Goal: Task Accomplishment & Management: Use online tool/utility

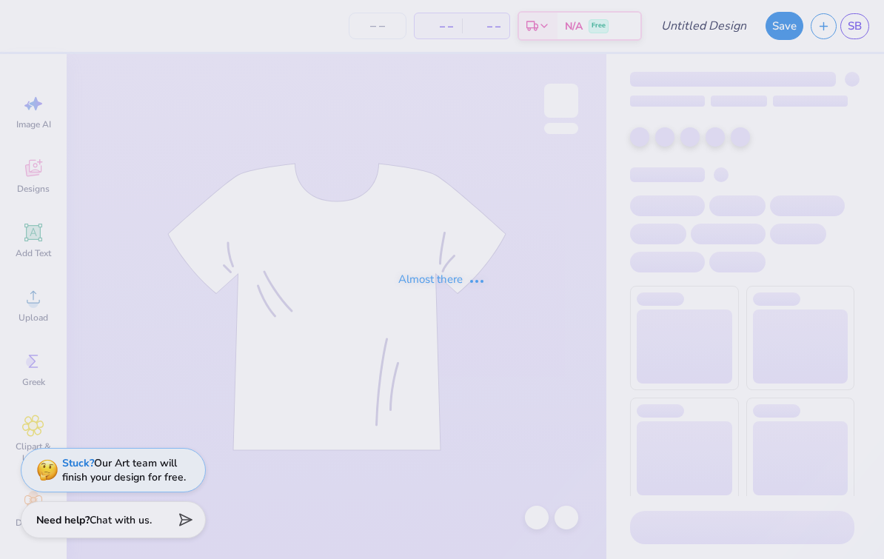
type input "Pi Kappa Epsilon crews"
type input "100"
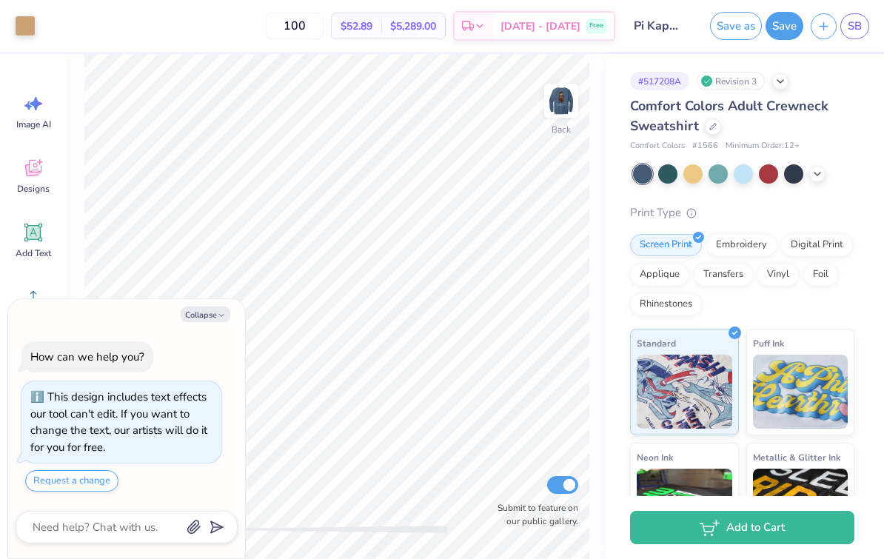
click at [817, 170] on icon at bounding box center [817, 174] width 12 height 12
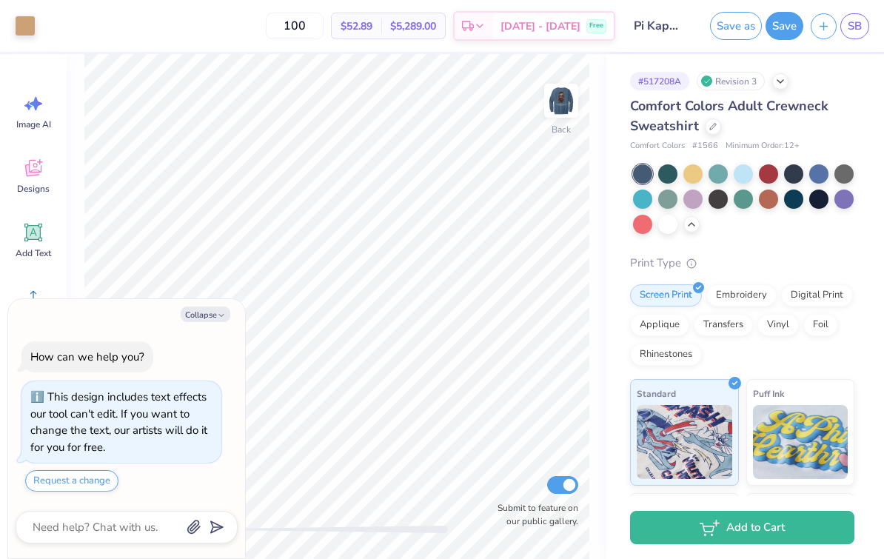
click at [849, 174] on div at bounding box center [843, 173] width 19 height 19
click at [560, 99] on img at bounding box center [561, 101] width 30 height 30
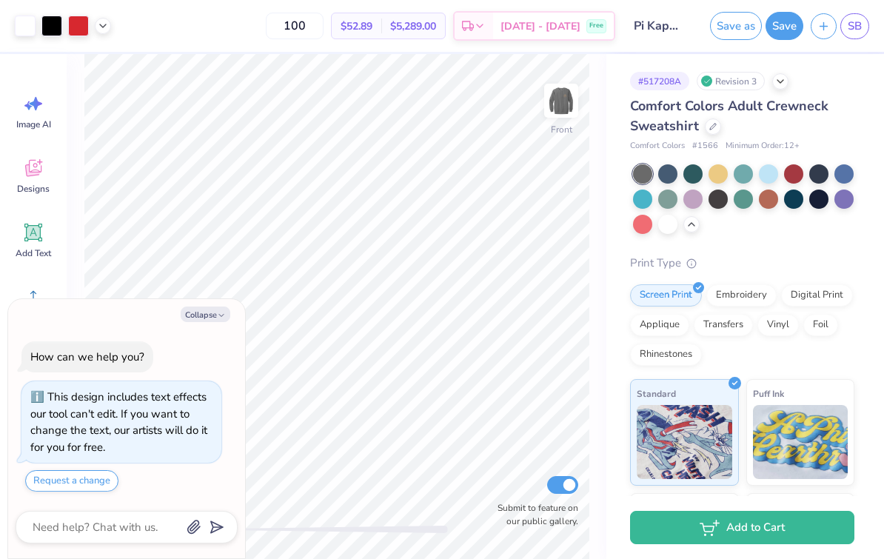
click at [210, 318] on button "Collapse" at bounding box center [206, 315] width 50 height 16
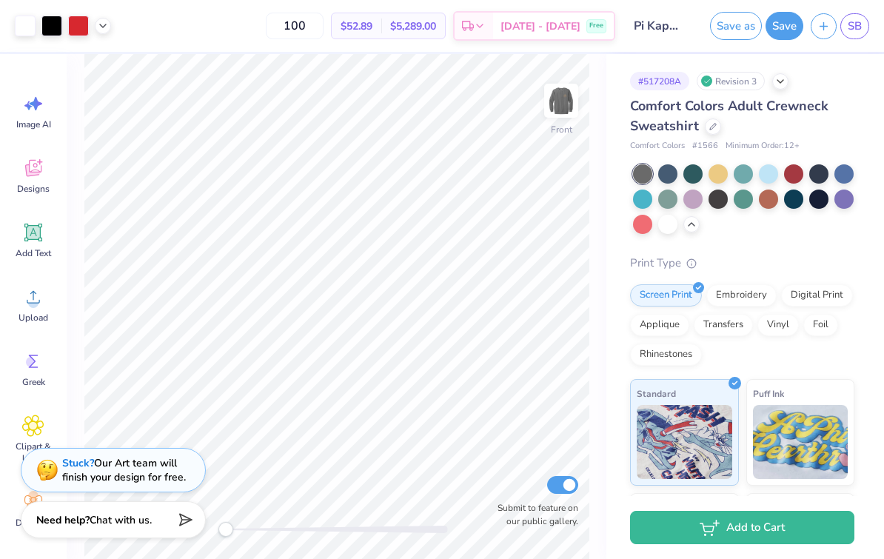
click at [668, 224] on div at bounding box center [667, 224] width 19 height 19
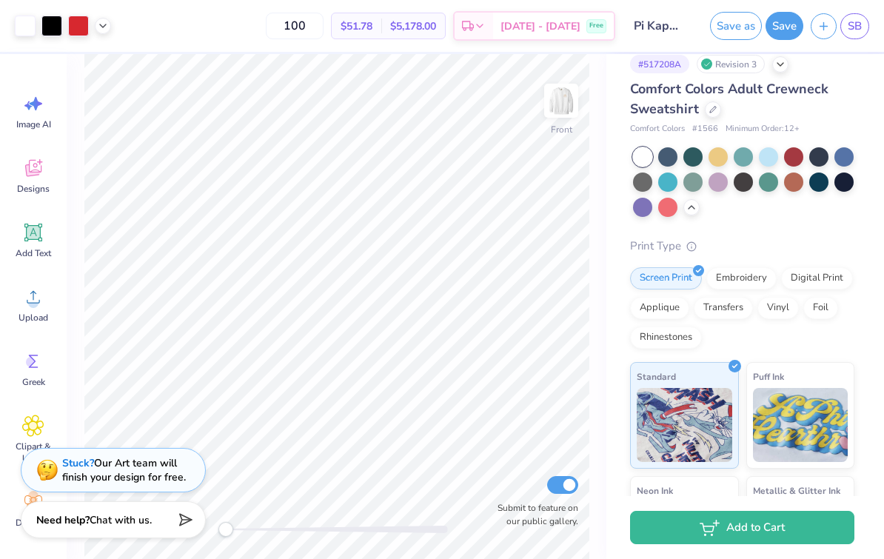
scroll to position [9, 0]
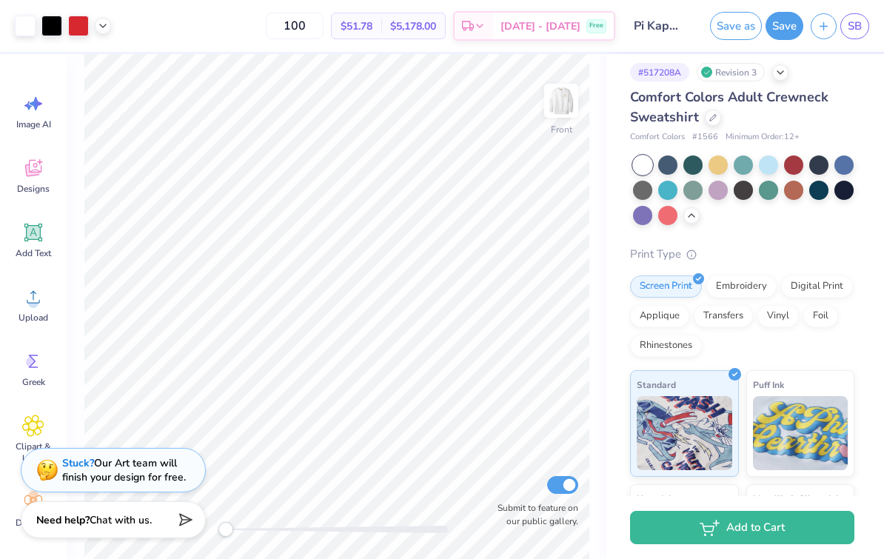
click at [787, 165] on div at bounding box center [793, 164] width 19 height 19
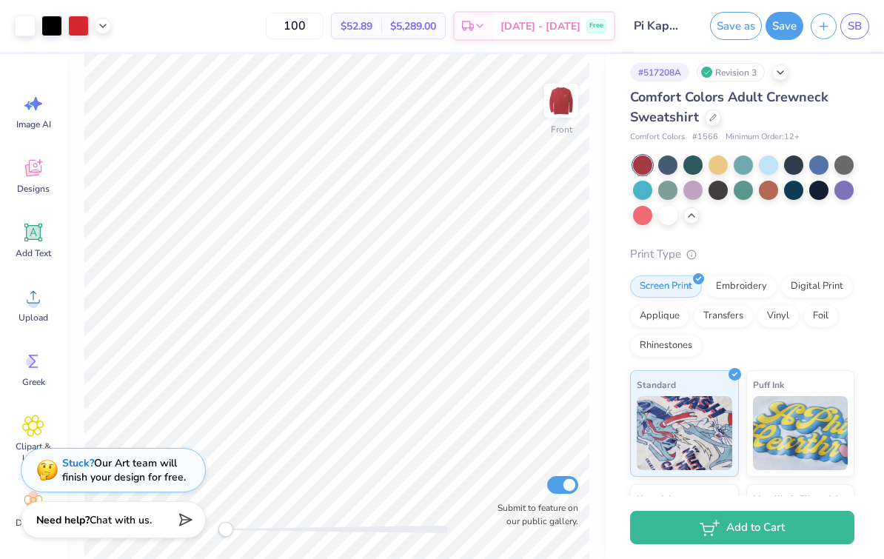
click at [811, 187] on div at bounding box center [818, 190] width 19 height 19
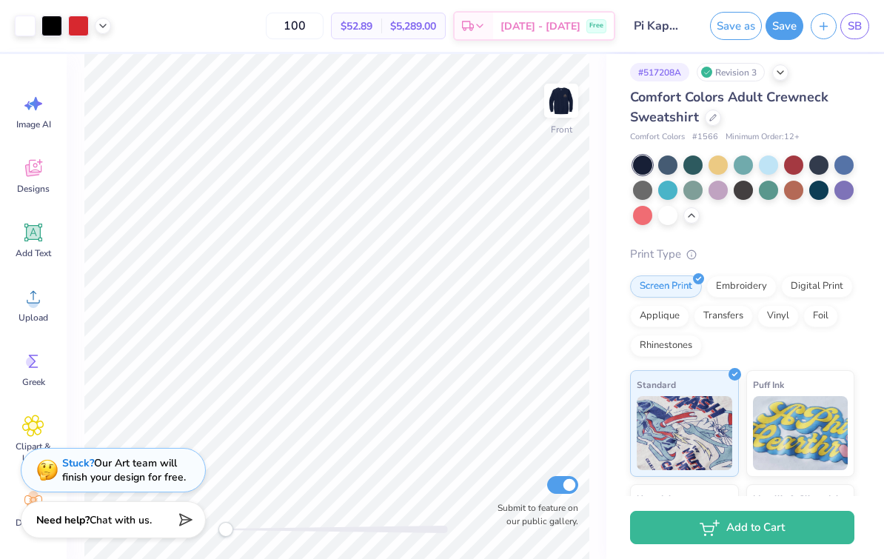
click at [710, 173] on div at bounding box center [743, 190] width 221 height 70
click at [566, 103] on img at bounding box center [561, 101] width 30 height 30
click at [568, 103] on img at bounding box center [561, 101] width 30 height 30
click at [646, 186] on div at bounding box center [642, 190] width 19 height 19
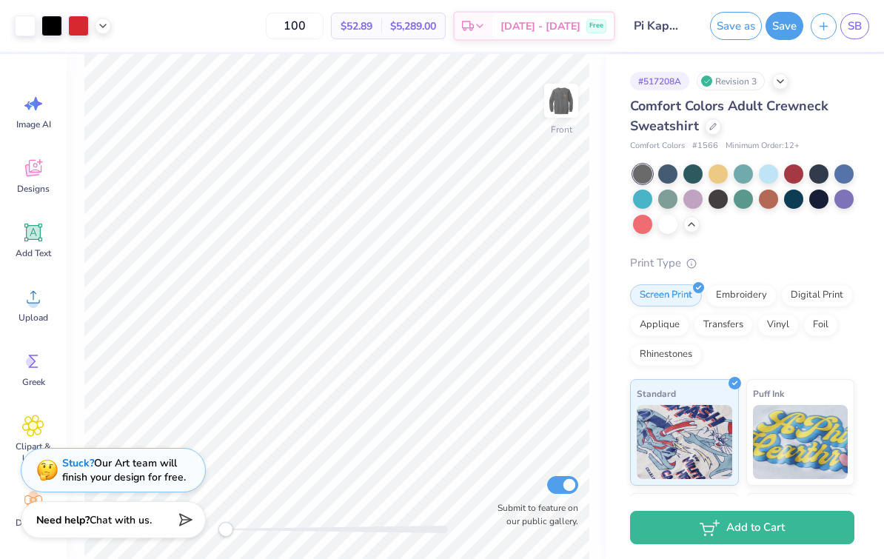
scroll to position [0, 0]
click at [788, 80] on div at bounding box center [780, 81] width 16 height 16
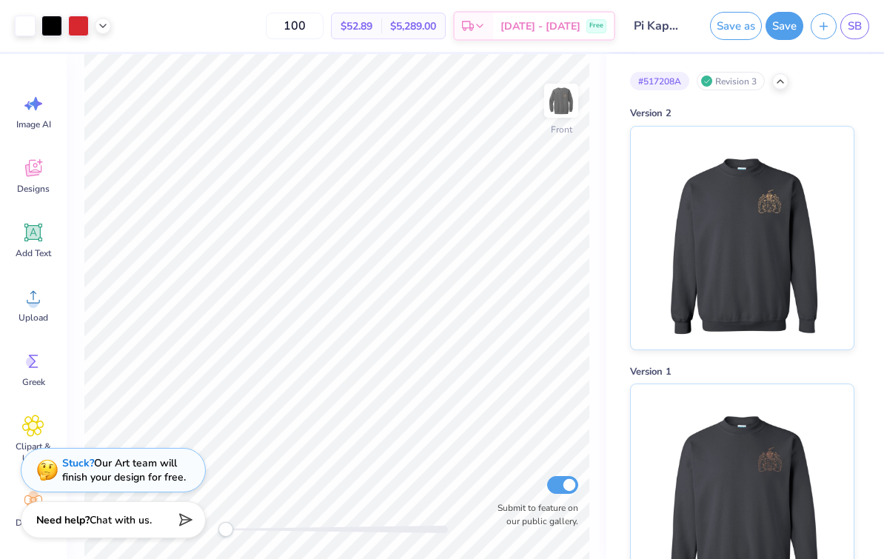
click at [788, 281] on img at bounding box center [742, 238] width 184 height 223
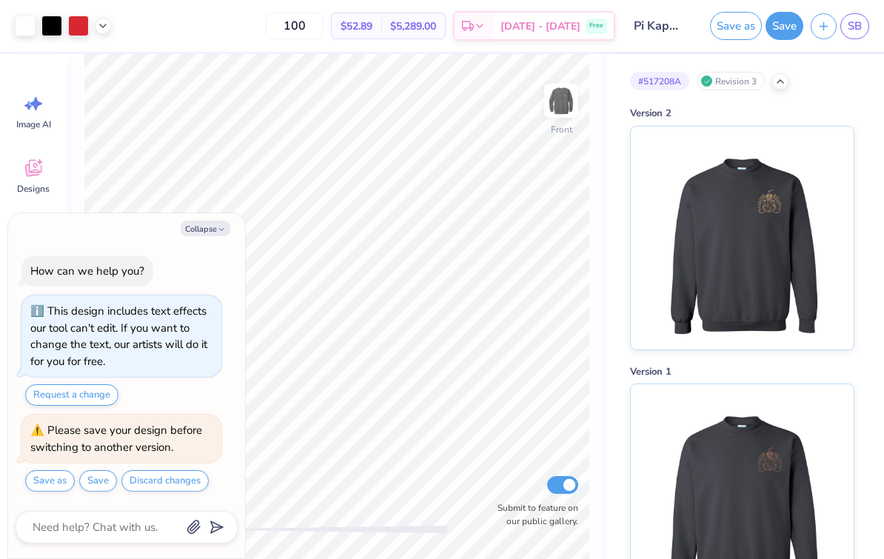
click at [777, 239] on img at bounding box center [742, 238] width 184 height 223
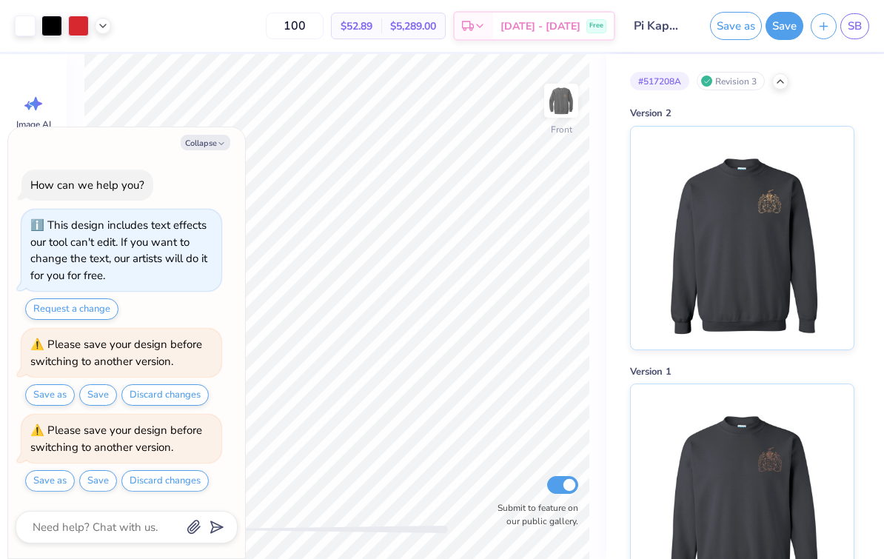
click at [198, 144] on button "Collapse" at bounding box center [206, 143] width 50 height 16
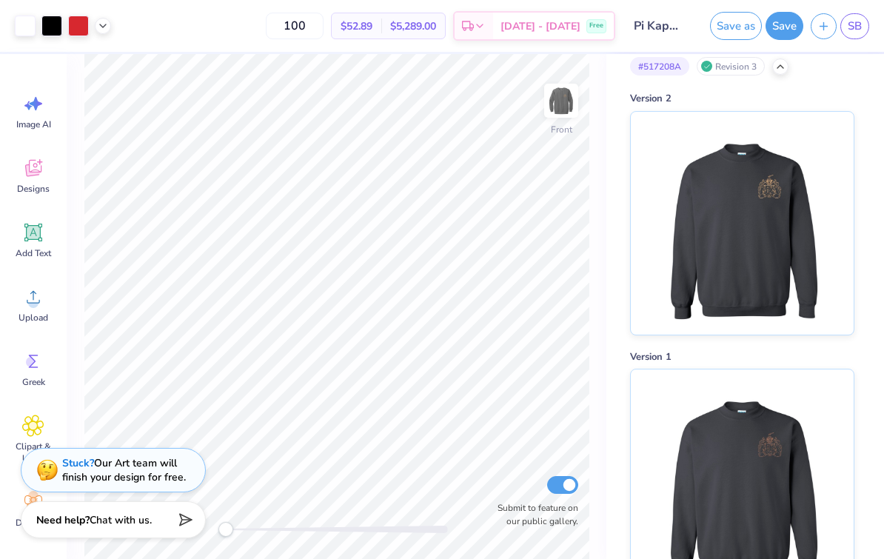
scroll to position [14, 0]
click at [783, 392] on img at bounding box center [742, 481] width 184 height 223
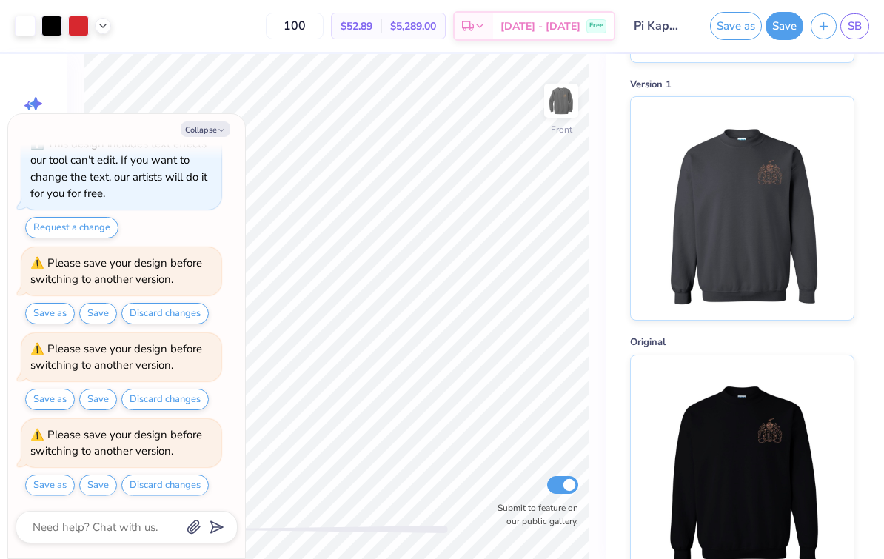
scroll to position [313, 0]
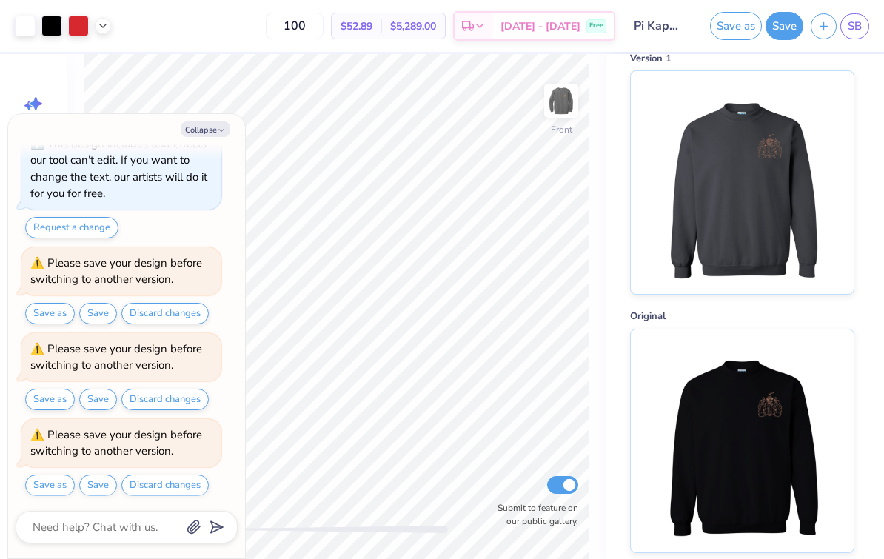
click at [777, 404] on img at bounding box center [742, 440] width 184 height 223
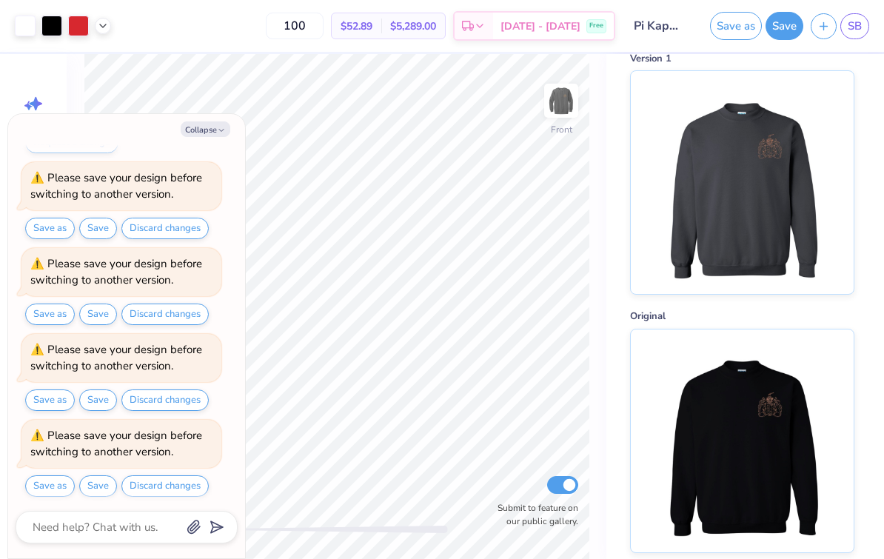
click at [214, 128] on button "Collapse" at bounding box center [206, 129] width 50 height 16
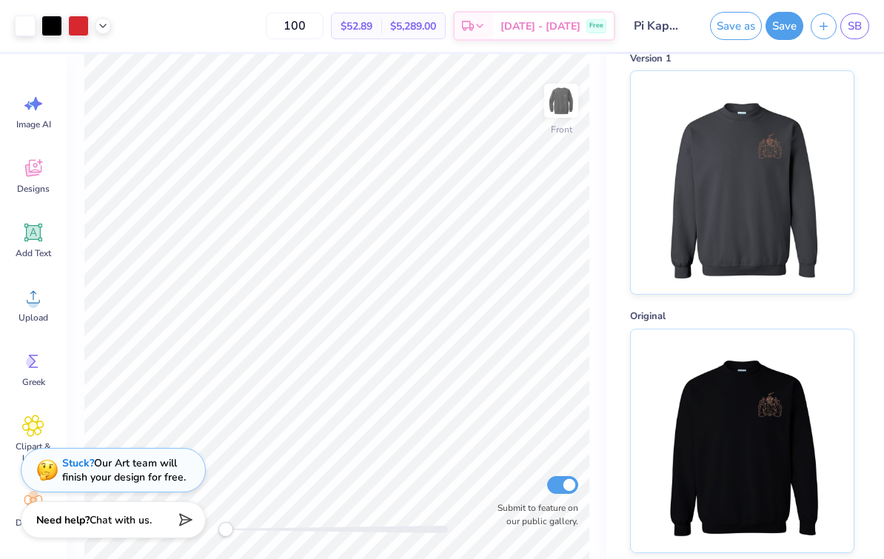
click at [742, 133] on img at bounding box center [742, 182] width 184 height 223
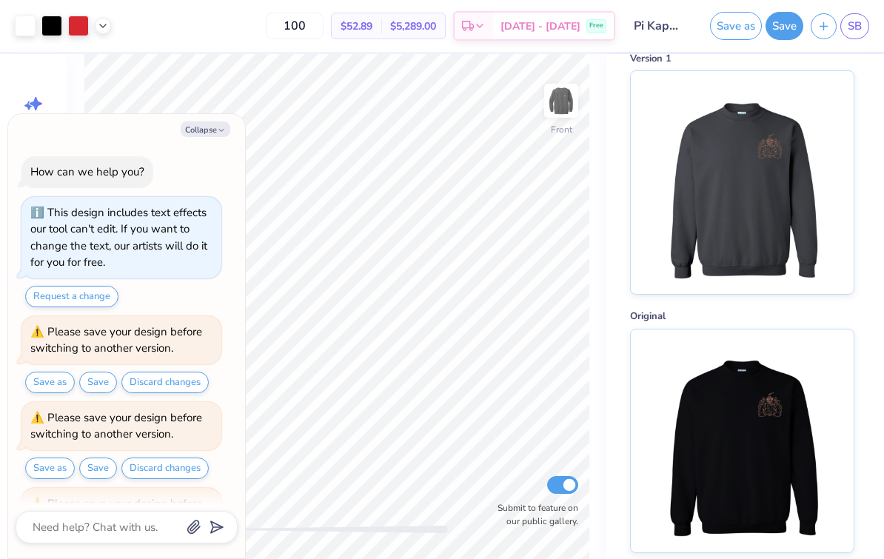
scroll to position [239, 0]
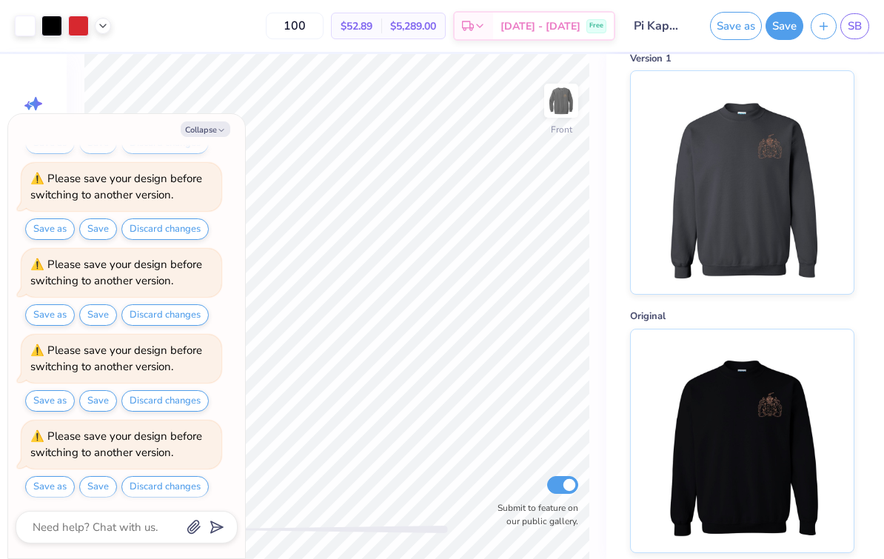
click at [785, 31] on button "Save" at bounding box center [785, 26] width 38 height 28
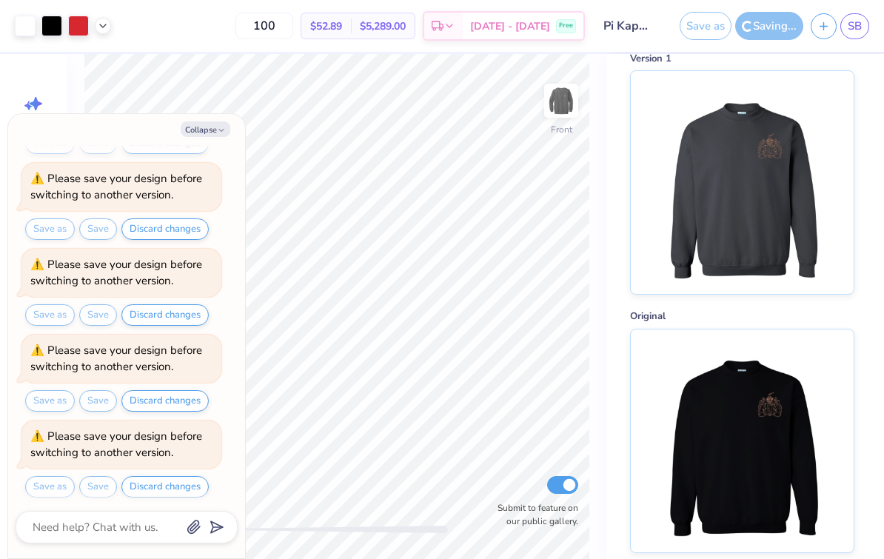
click at [216, 123] on button "Collapse" at bounding box center [206, 129] width 50 height 16
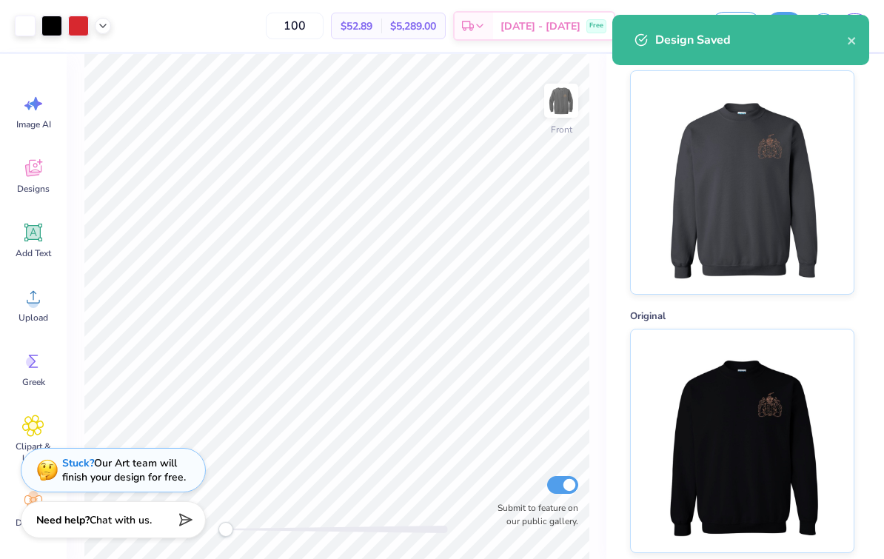
click at [792, 167] on img at bounding box center [742, 182] width 184 height 223
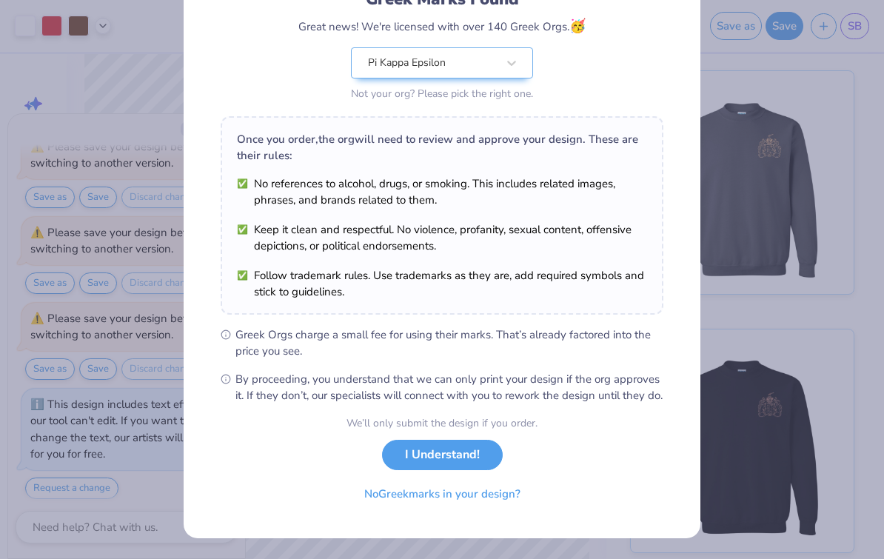
scroll to position [134, 0]
click at [471, 446] on button "I Understand!" at bounding box center [442, 455] width 121 height 30
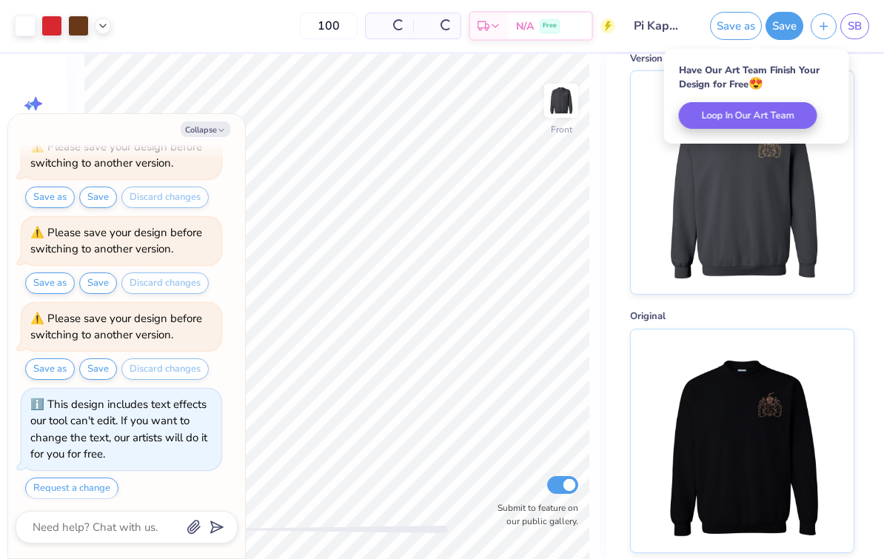
click at [208, 123] on button "Collapse" at bounding box center [206, 129] width 50 height 16
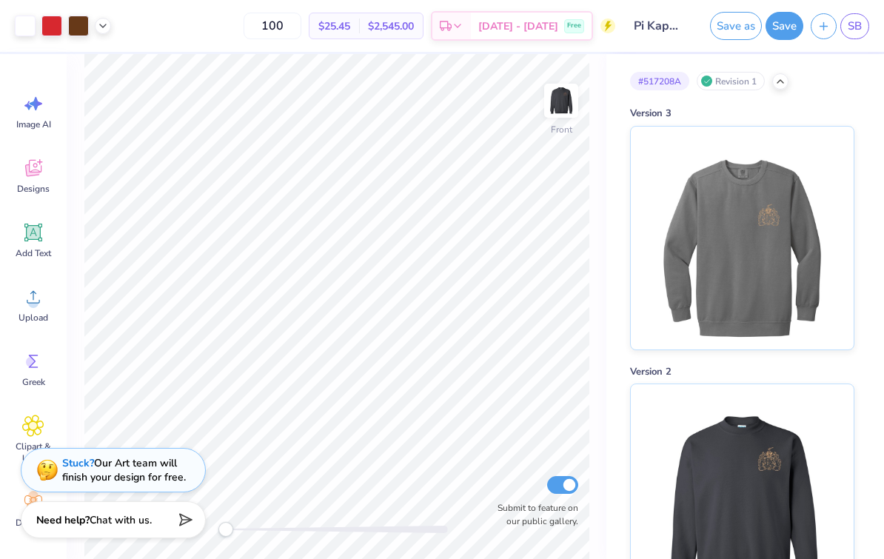
click at [788, 84] on div at bounding box center [780, 81] width 16 height 16
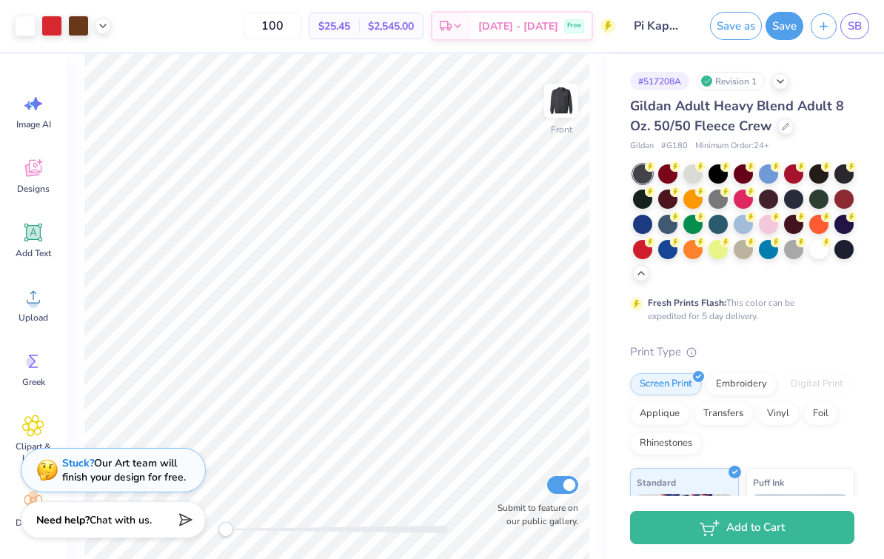
click at [733, 78] on div "Revision 1" at bounding box center [731, 81] width 68 height 19
click at [777, 81] on icon at bounding box center [780, 82] width 12 height 12
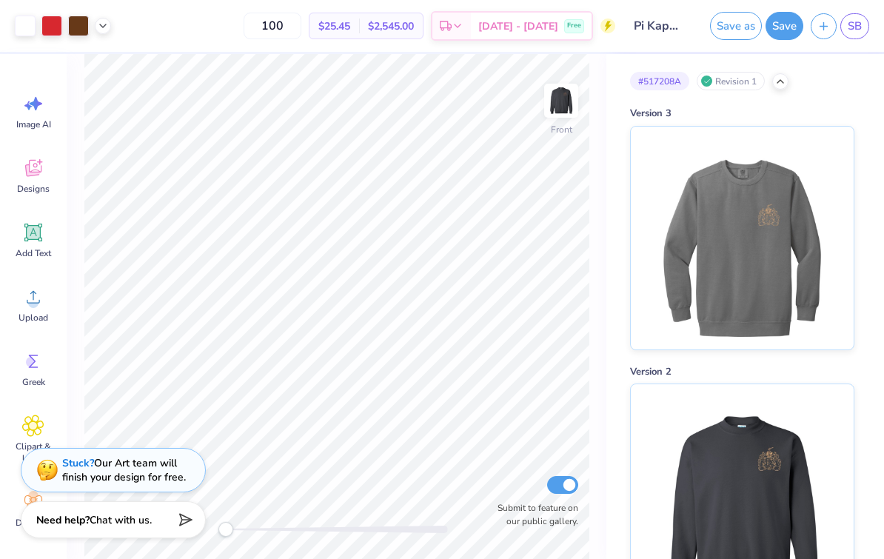
click at [773, 163] on img at bounding box center [742, 238] width 184 height 223
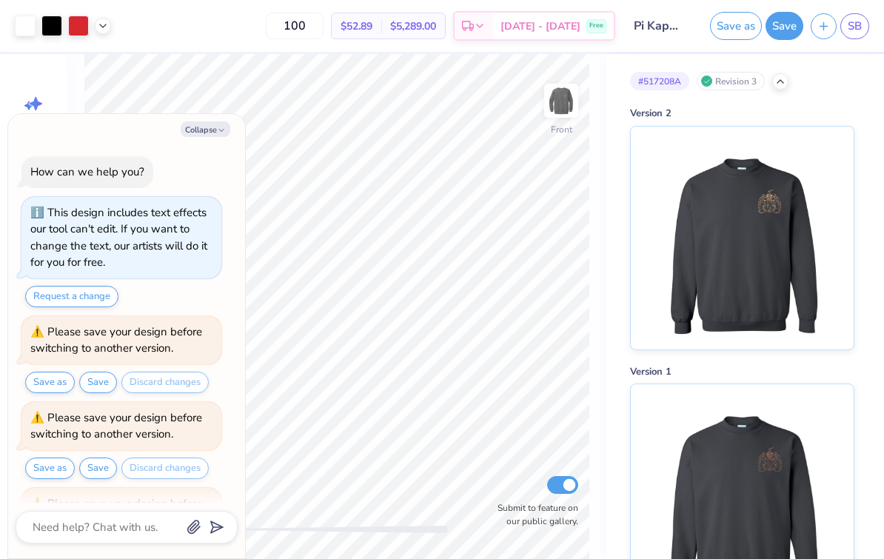
scroll to position [475, 0]
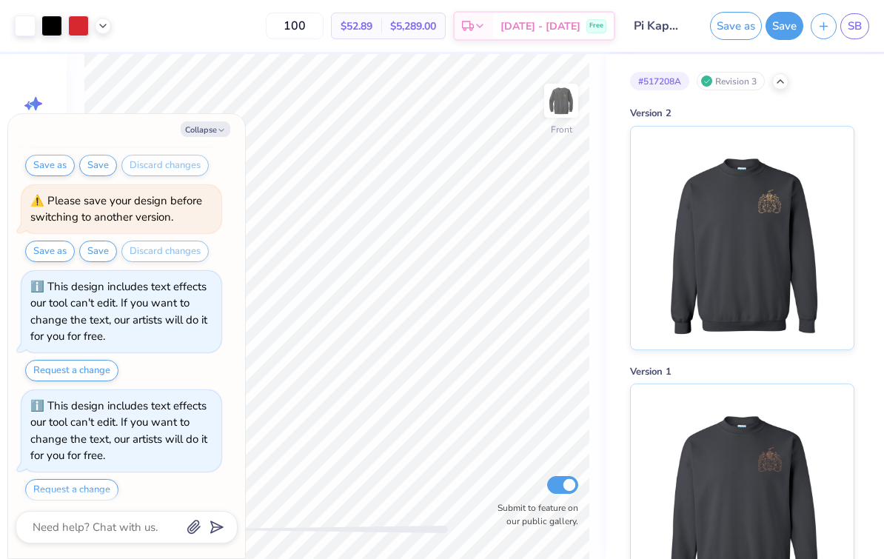
click at [206, 135] on button "Collapse" at bounding box center [206, 129] width 50 height 16
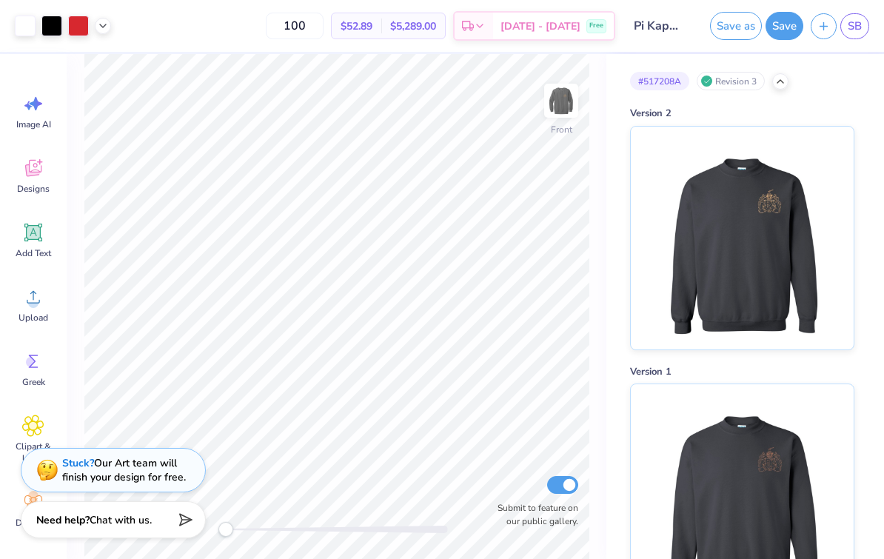
click at [783, 81] on icon at bounding box center [780, 82] width 12 height 12
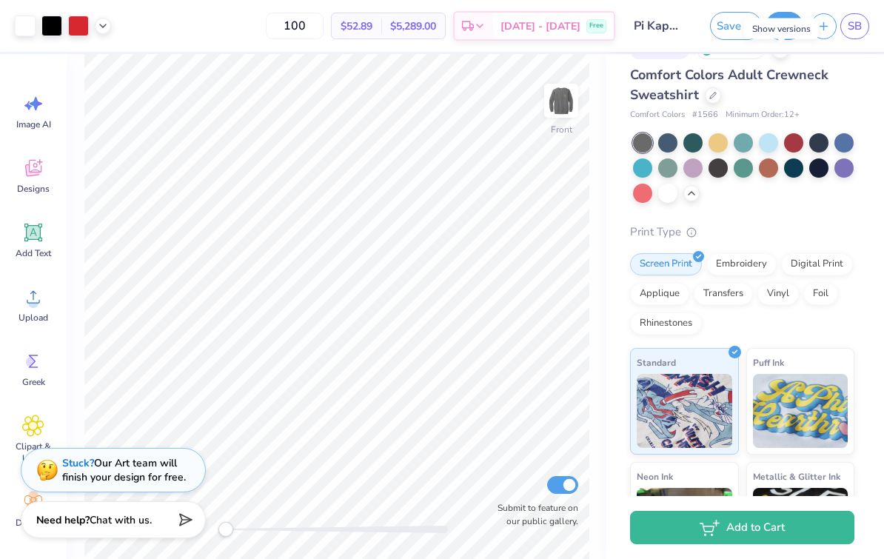
scroll to position [32, 0]
click at [743, 263] on div "Embroidery" at bounding box center [741, 263] width 70 height 22
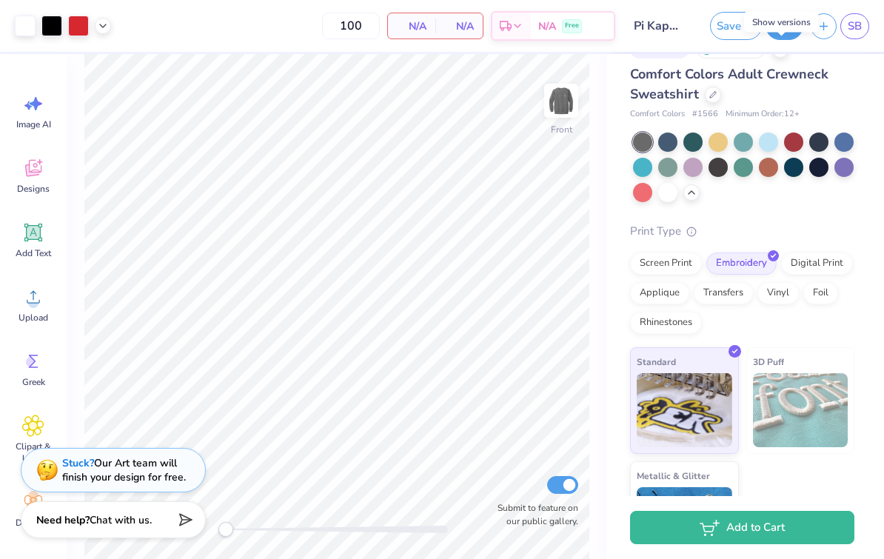
click at [676, 264] on div "Screen Print" at bounding box center [666, 263] width 72 height 22
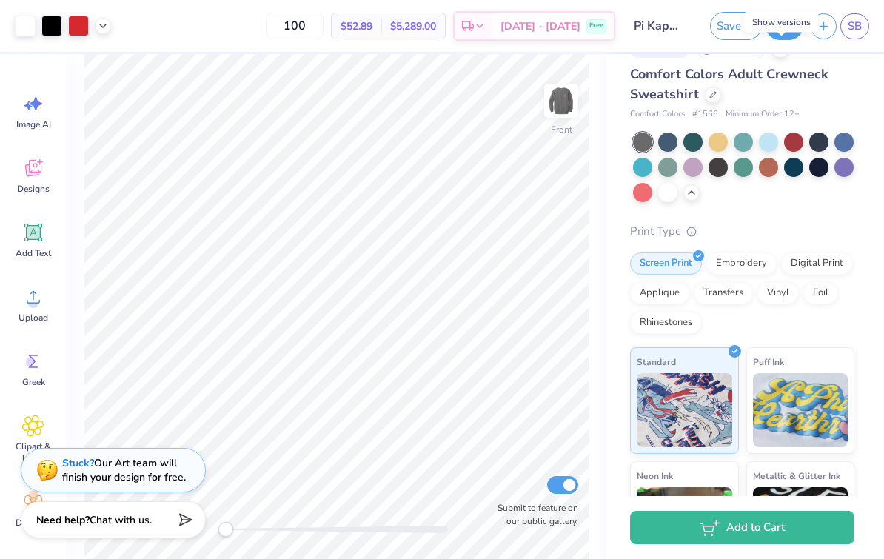
click at [687, 319] on div "Rhinestones" at bounding box center [666, 323] width 72 height 22
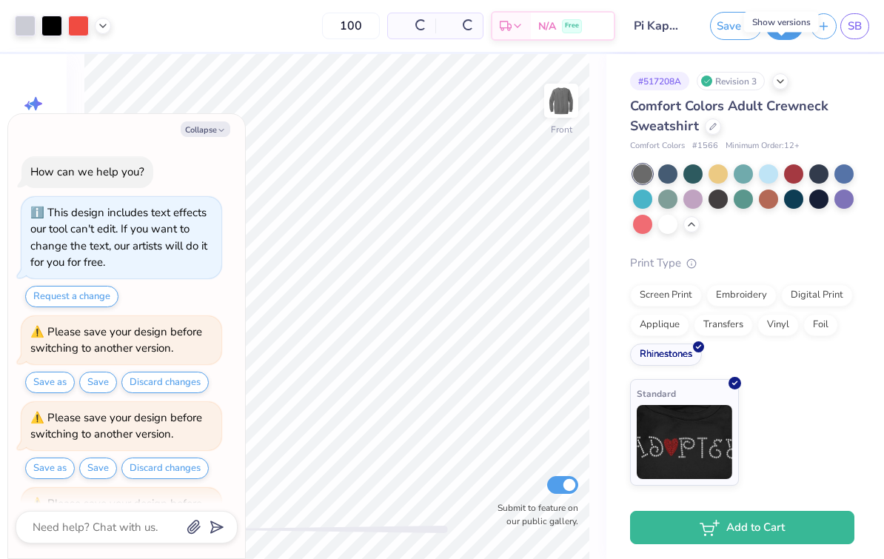
scroll to position [563, 0]
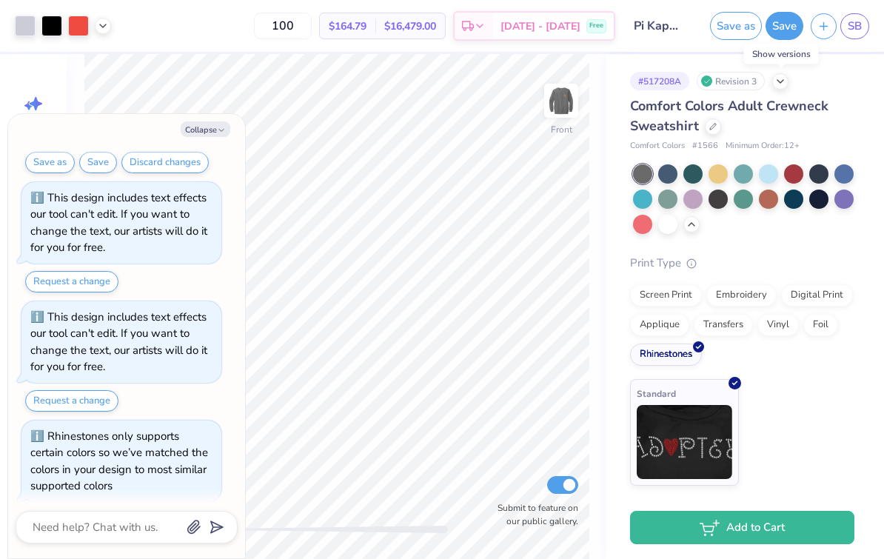
click at [732, 324] on div "Transfers" at bounding box center [723, 325] width 59 height 22
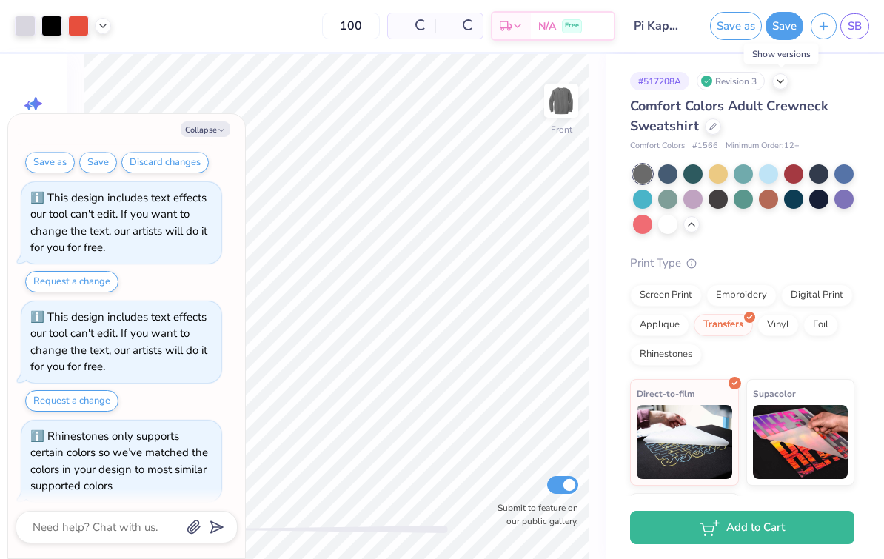
scroll to position [652, 0]
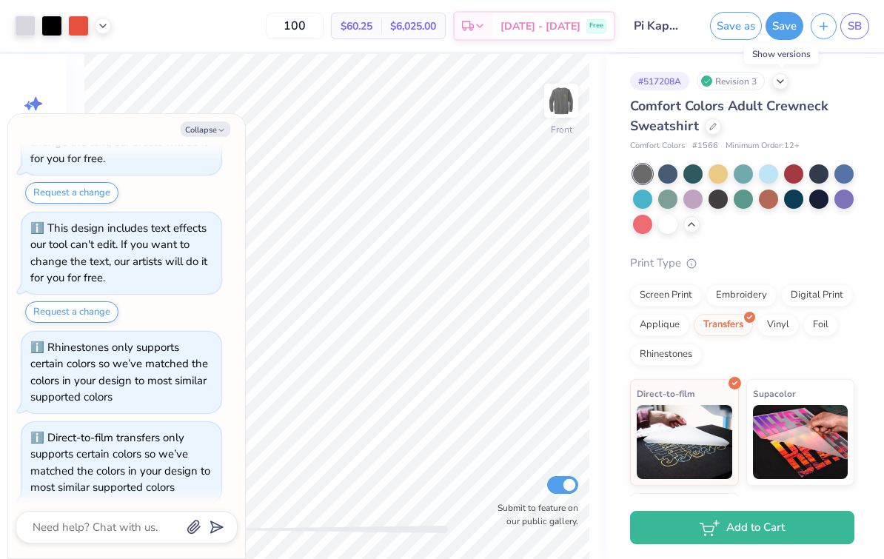
click at [785, 321] on div "Vinyl" at bounding box center [777, 325] width 41 height 22
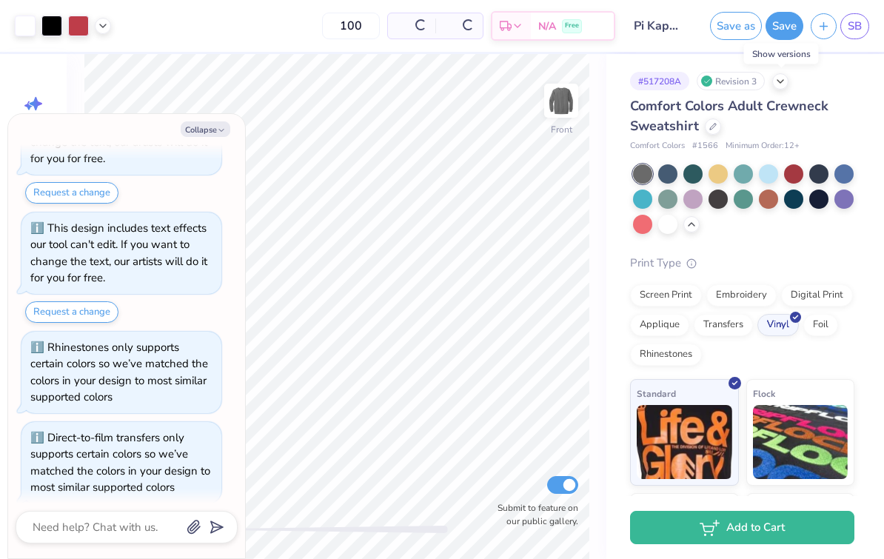
scroll to position [1031, 0]
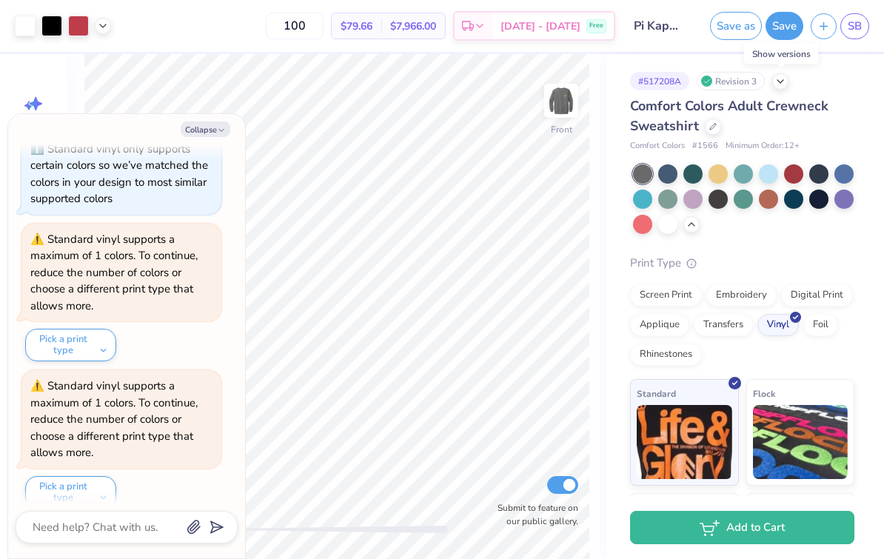
click at [825, 318] on div "Foil" at bounding box center [820, 325] width 35 height 22
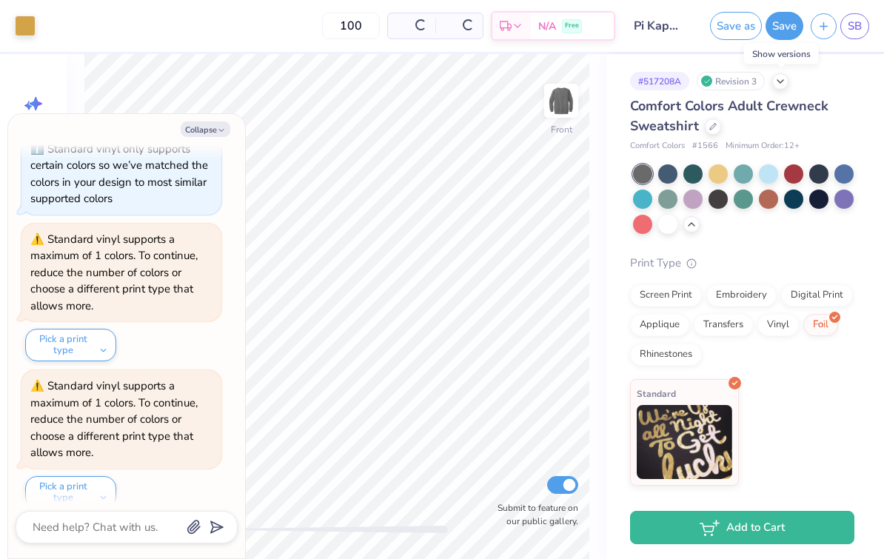
scroll to position [1265, 0]
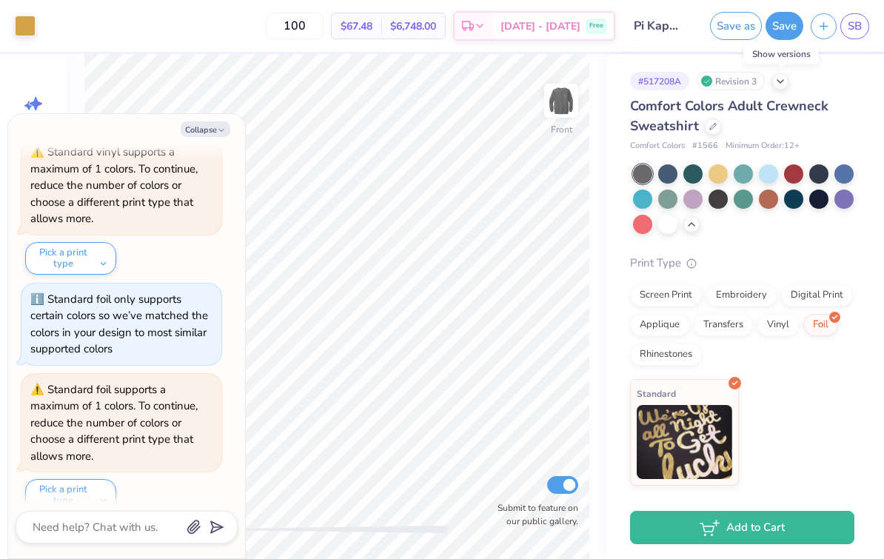
click at [683, 318] on div at bounding box center [685, 318] width 13 height 13
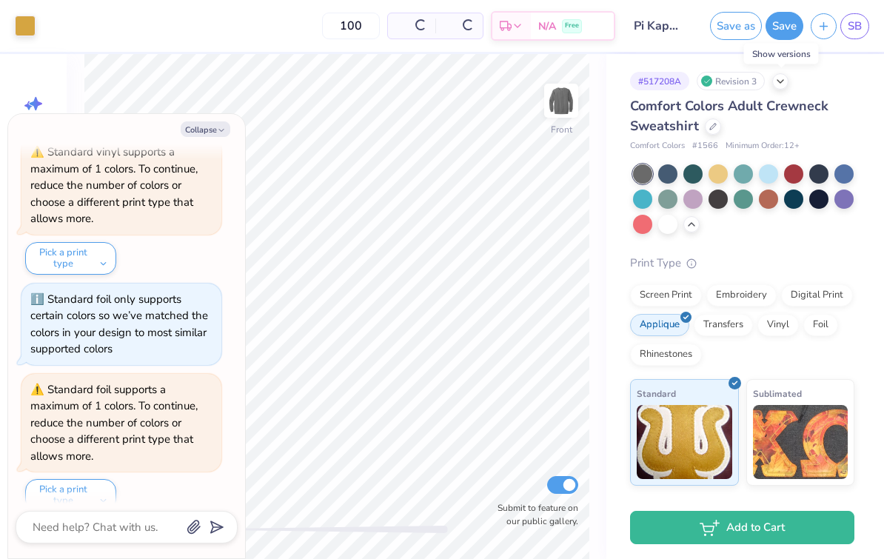
scroll to position [1354, 0]
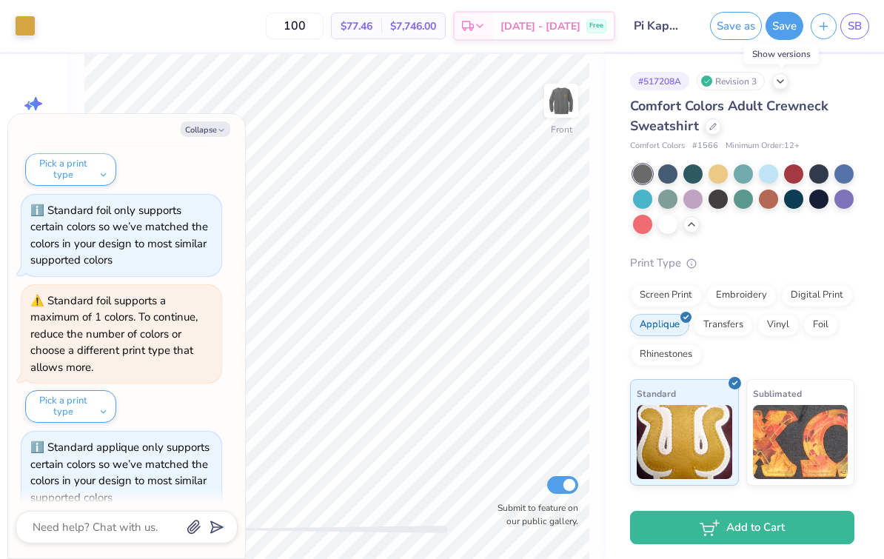
click at [686, 298] on div "Screen Print" at bounding box center [666, 295] width 72 height 22
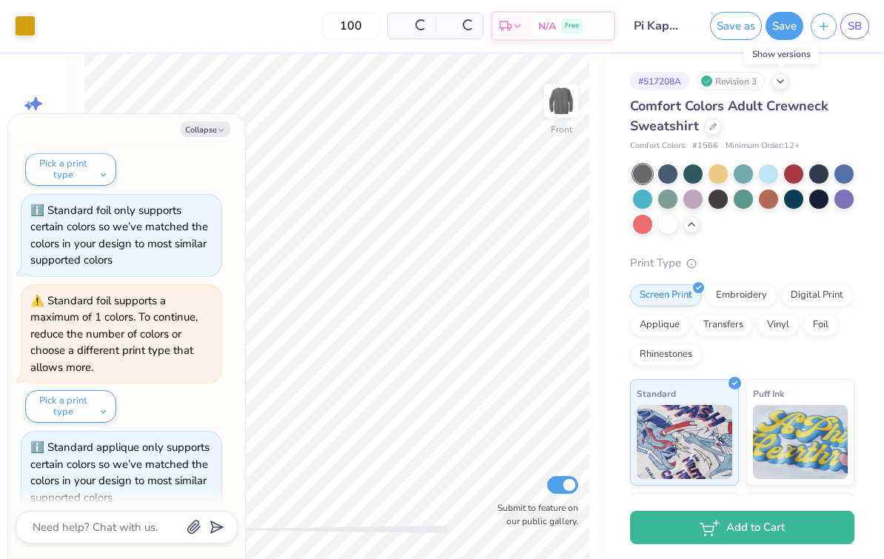
scroll to position [1443, 0]
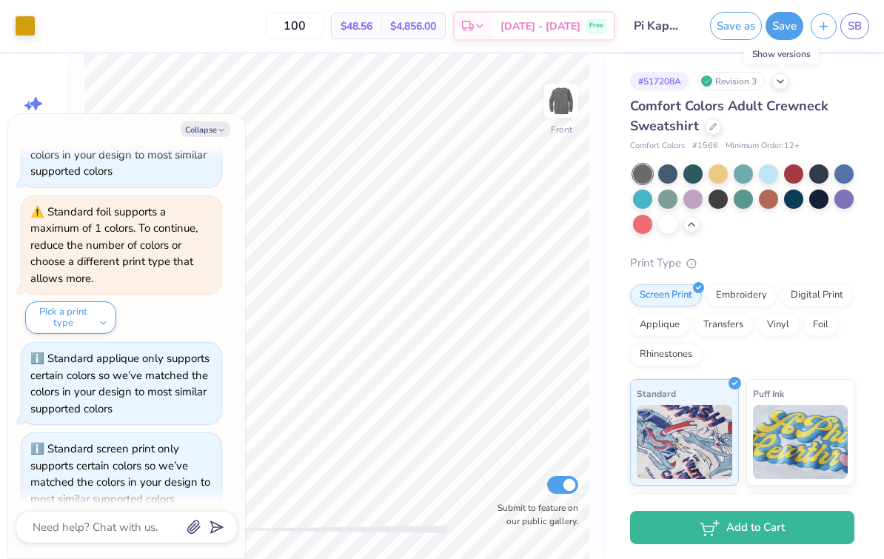
click at [203, 121] on button "Collapse" at bounding box center [206, 129] width 50 height 16
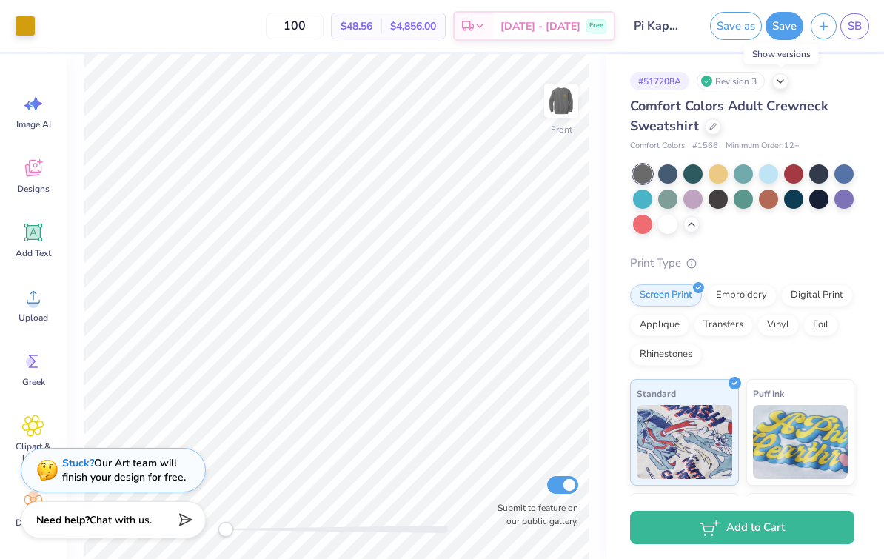
click at [777, 79] on icon at bounding box center [780, 82] width 12 height 12
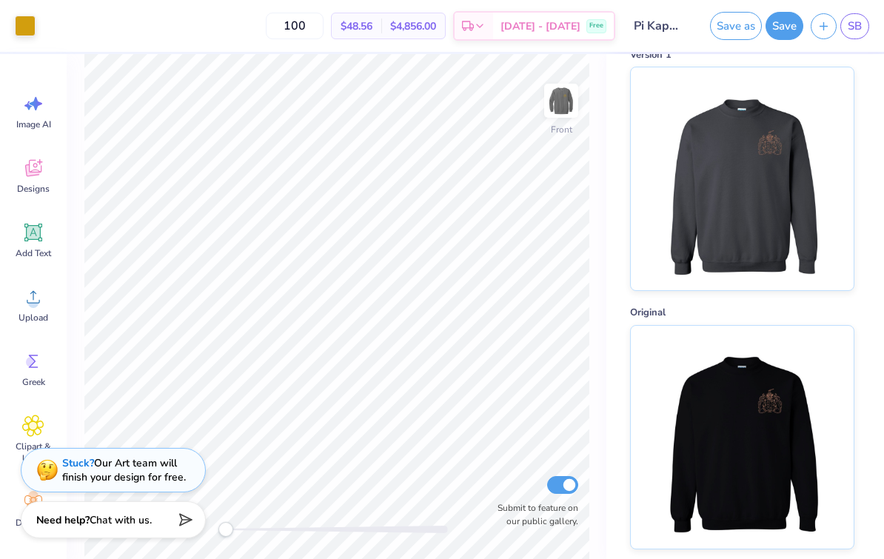
scroll to position [315, 0]
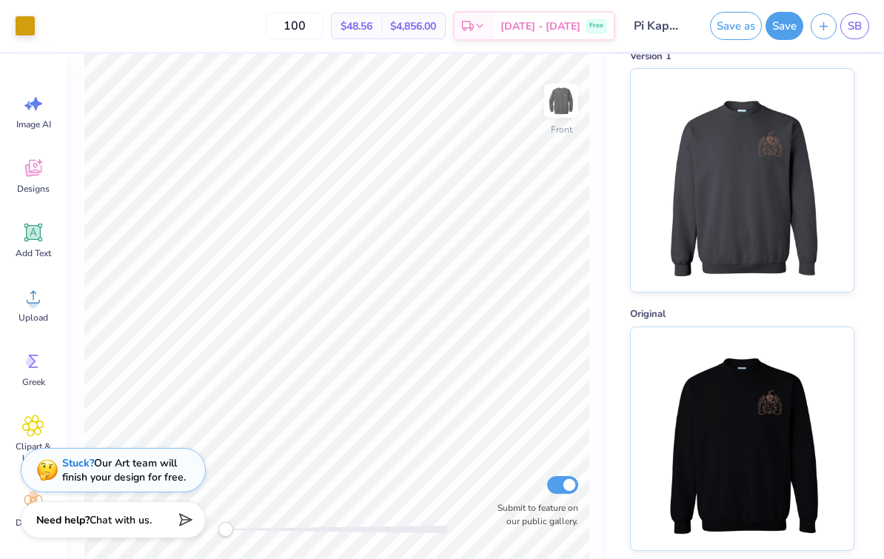
click at [793, 376] on img at bounding box center [742, 438] width 184 height 223
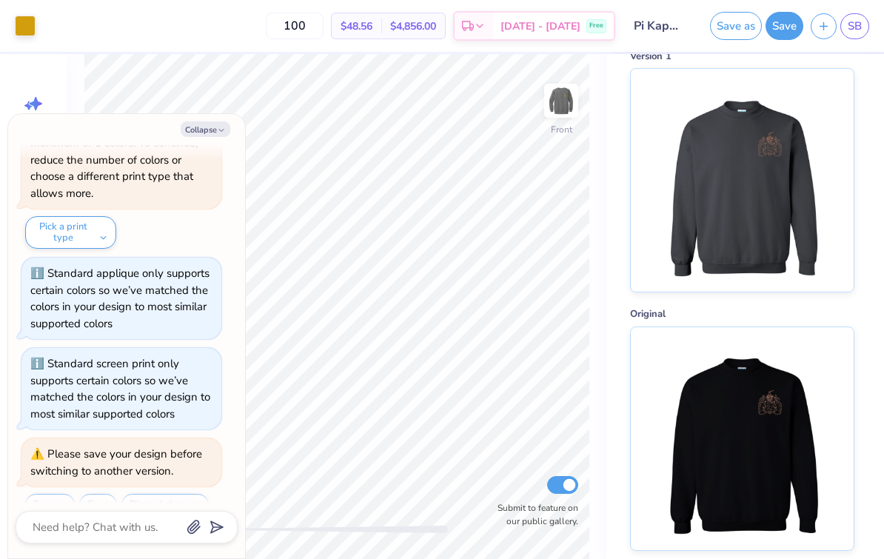
click at [816, 375] on img at bounding box center [742, 438] width 184 height 223
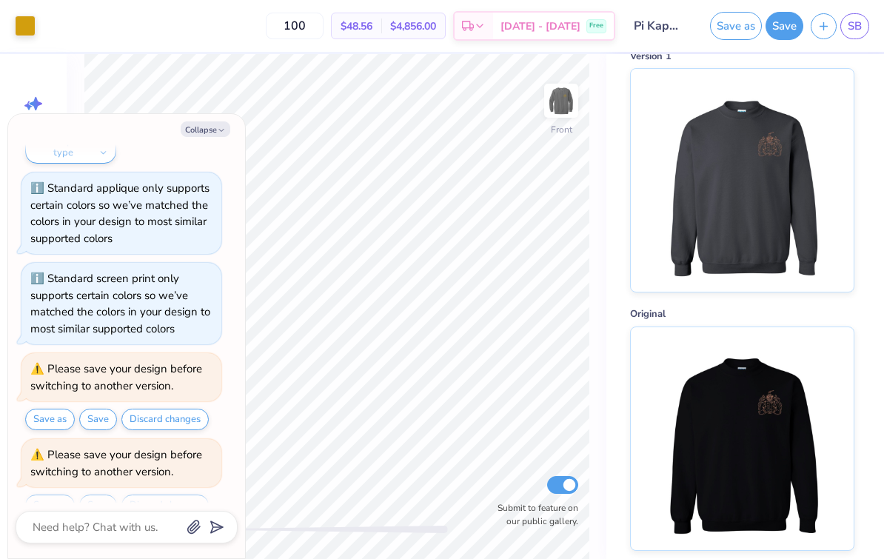
click at [809, 353] on img at bounding box center [742, 438] width 184 height 223
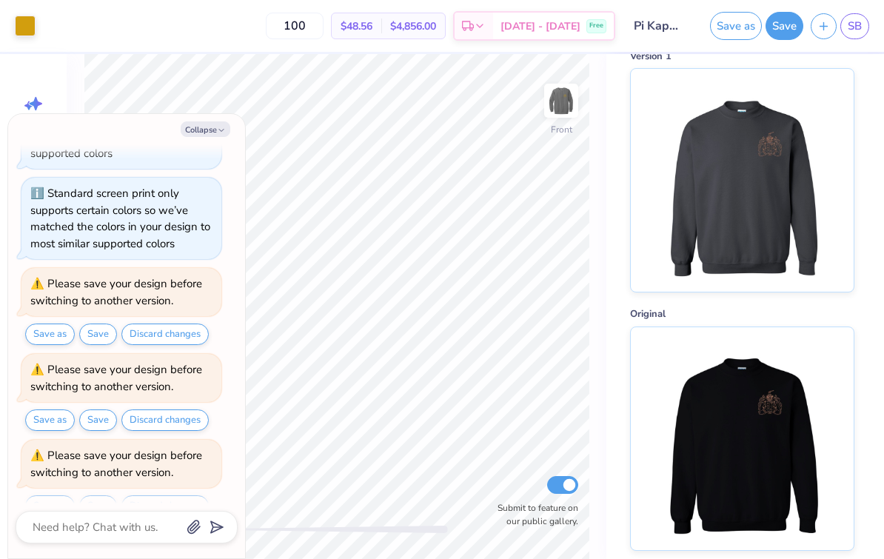
click at [204, 122] on button "Collapse" at bounding box center [206, 129] width 50 height 16
type textarea "x"
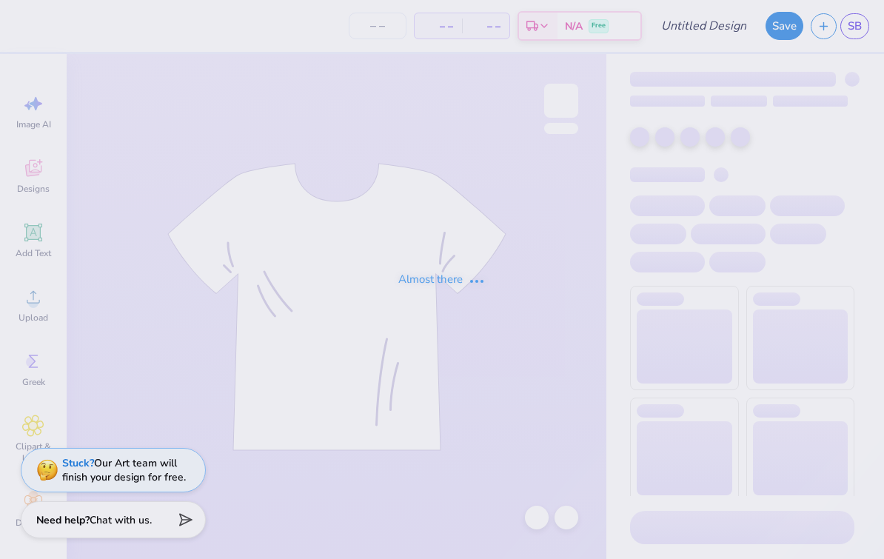
type input "Pi Kappa Epsilon crews"
type input "100"
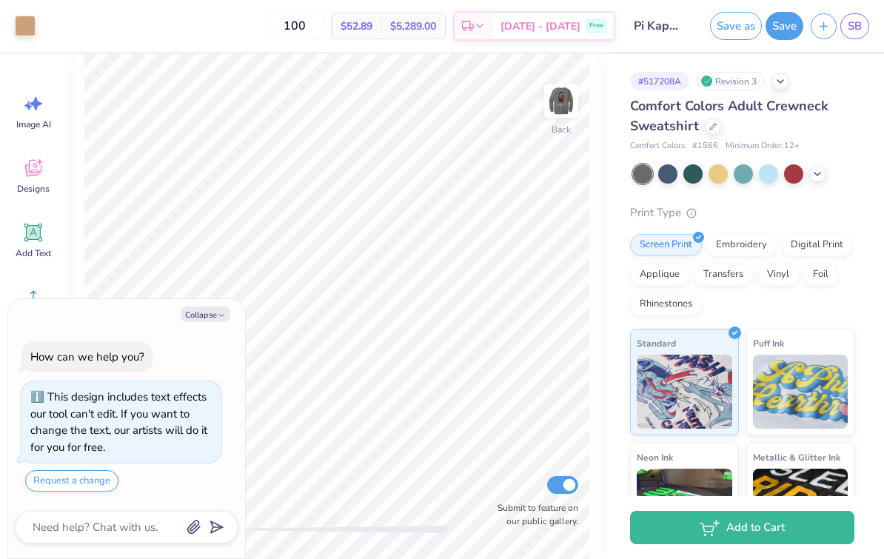
click at [218, 320] on icon "button" at bounding box center [221, 315] width 9 height 9
type textarea "x"
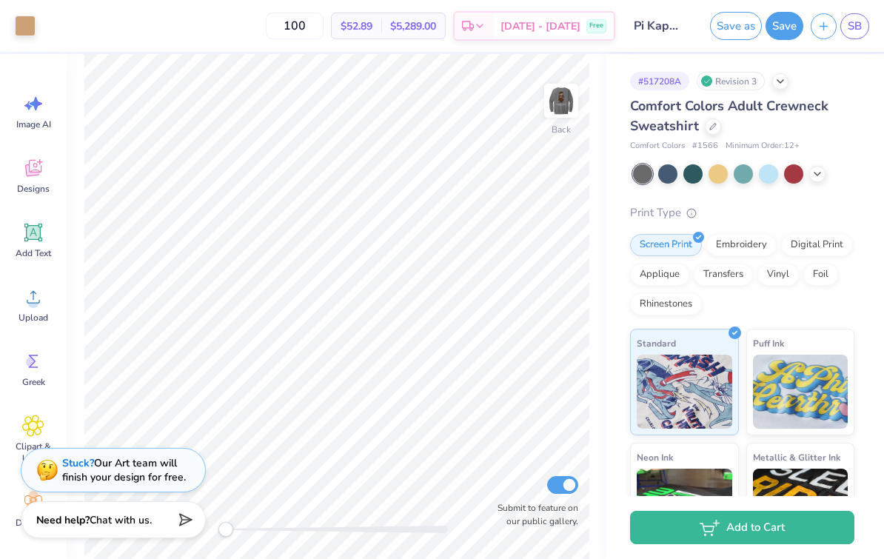
click at [571, 105] on img at bounding box center [561, 101] width 30 height 30
click at [575, 110] on img at bounding box center [561, 101] width 30 height 30
click at [575, 103] on img at bounding box center [561, 101] width 30 height 30
click at [576, 99] on img at bounding box center [561, 101] width 30 height 30
click at [576, 96] on img at bounding box center [561, 101] width 30 height 30
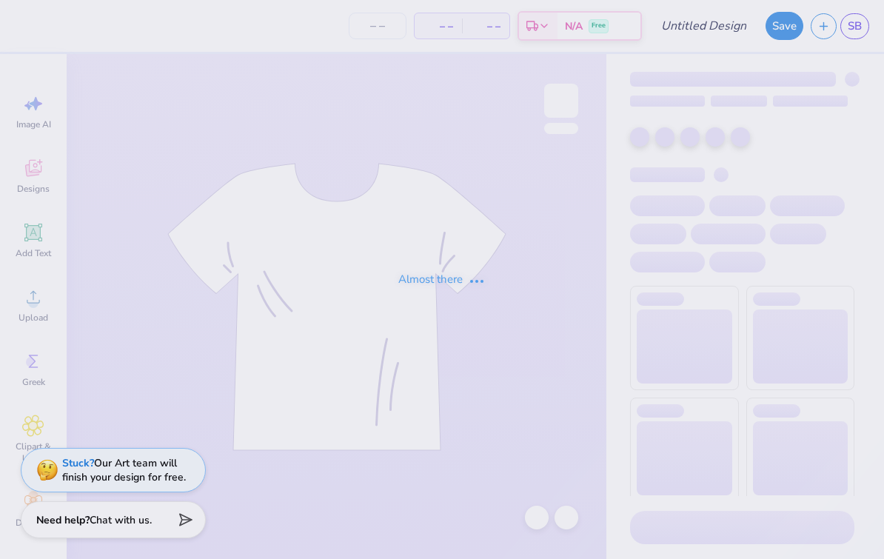
type input "Pi Kappa Epsilon crews"
type input "100"
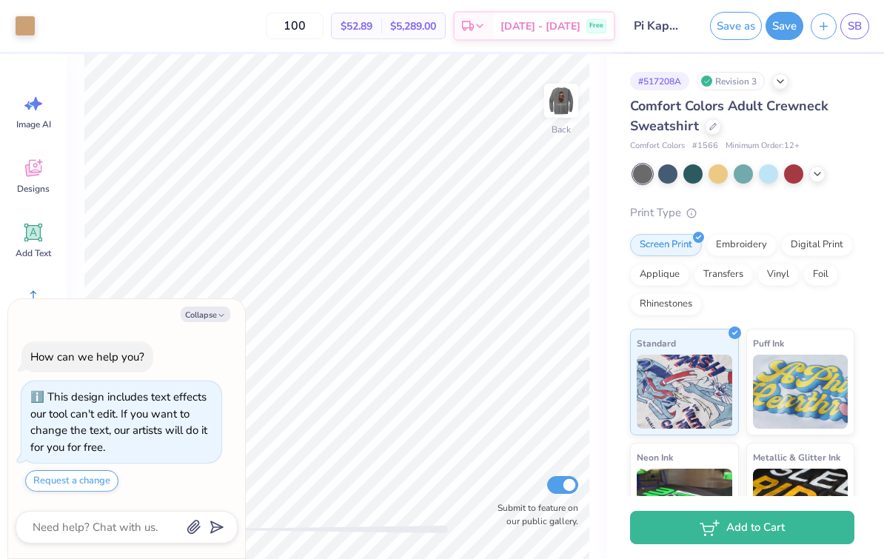
click at [786, 83] on icon at bounding box center [780, 82] width 12 height 12
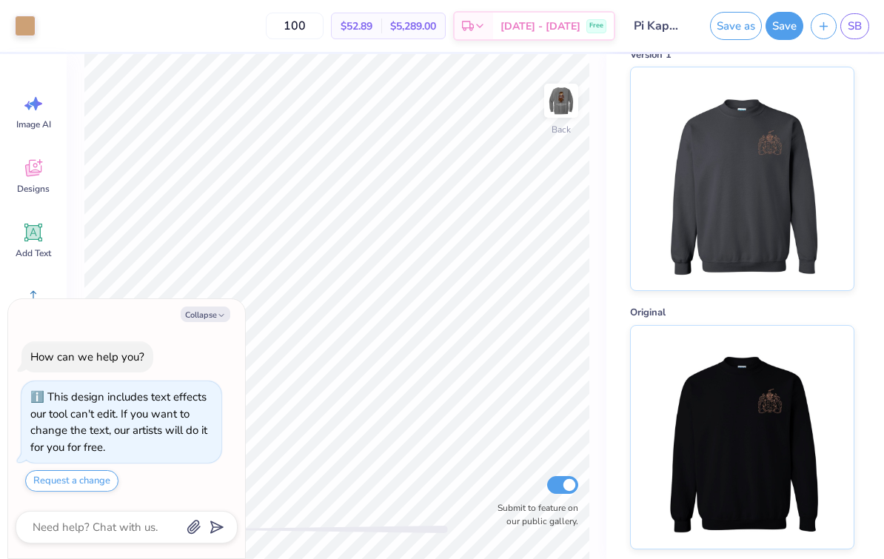
scroll to position [315, 0]
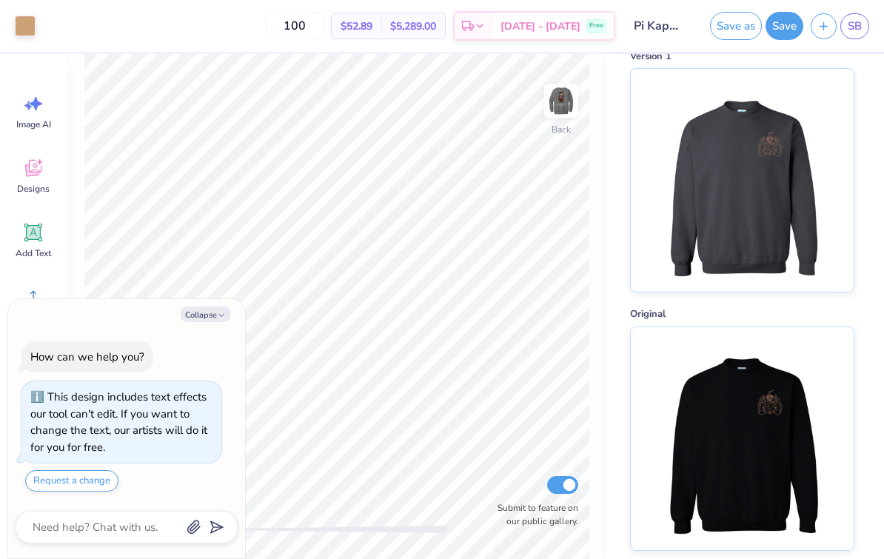
click at [783, 391] on img at bounding box center [742, 438] width 184 height 223
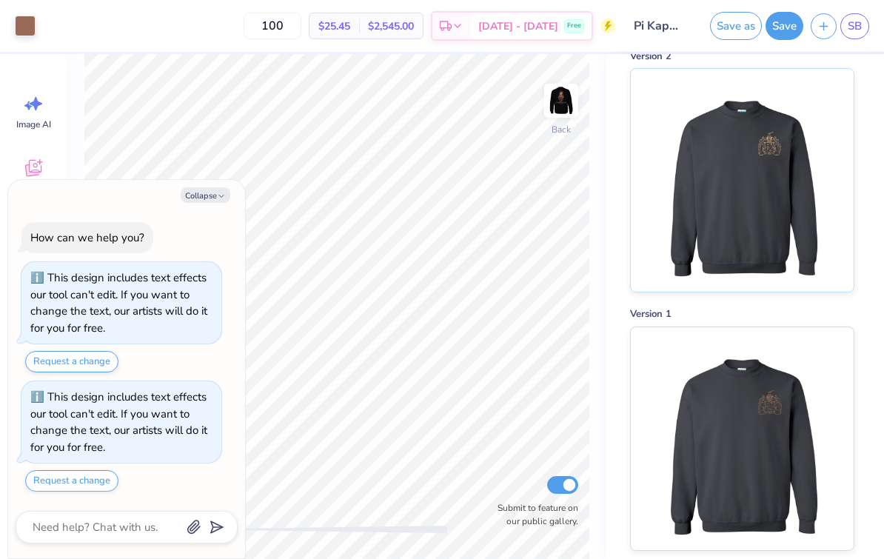
click at [226, 201] on icon "button" at bounding box center [221, 196] width 9 height 9
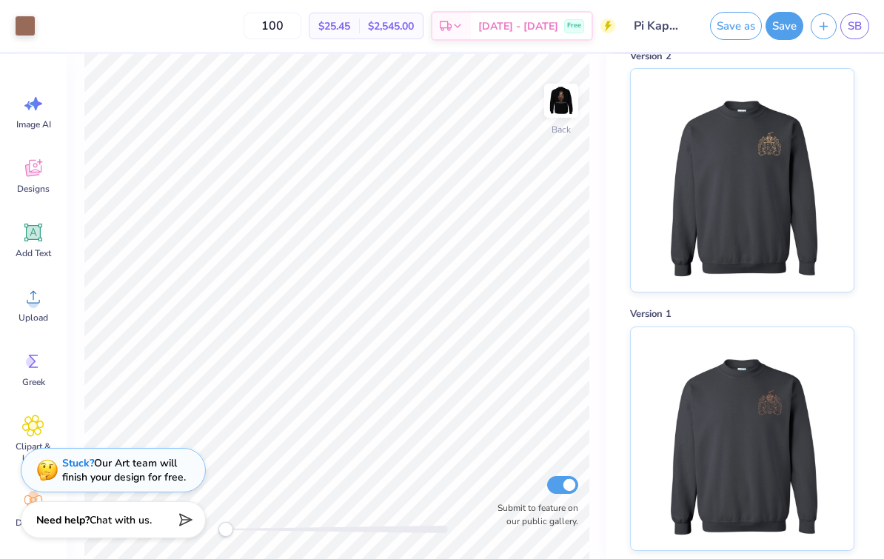
type textarea "x"
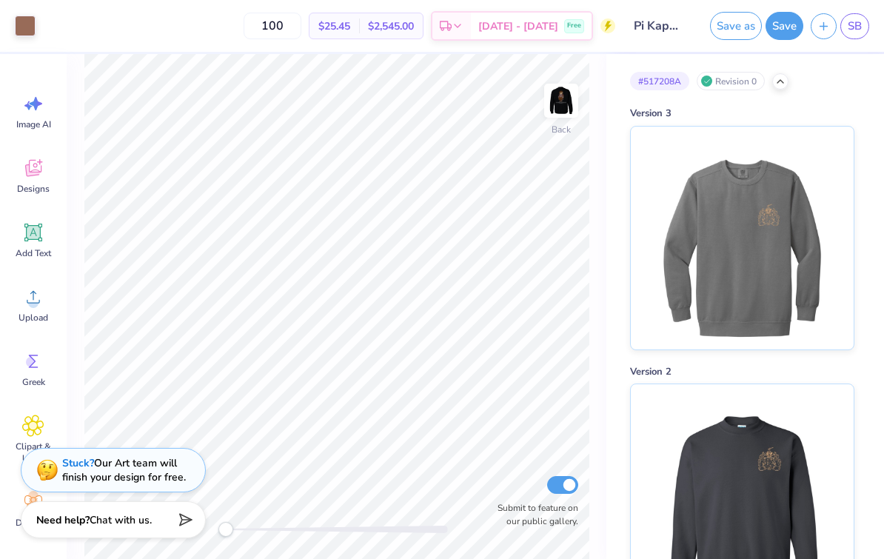
click at [780, 87] on div at bounding box center [780, 81] width 16 height 16
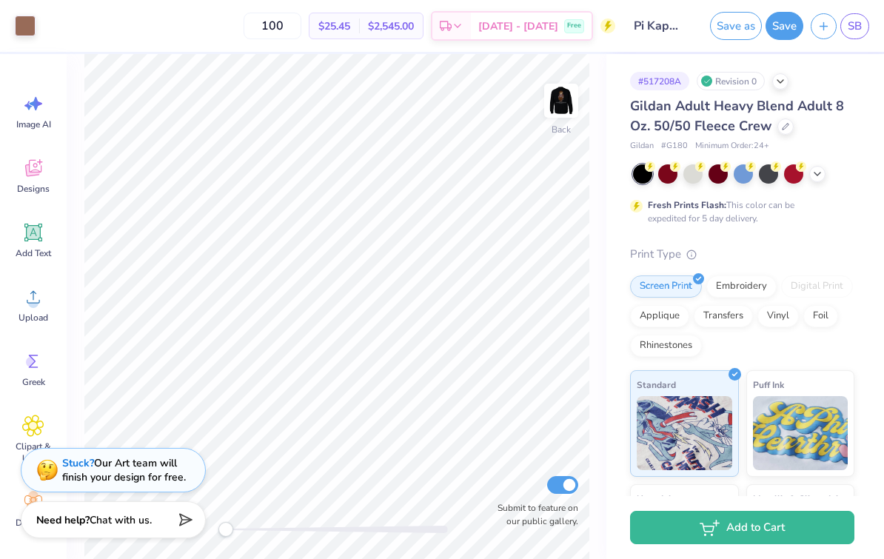
click at [819, 169] on icon at bounding box center [817, 174] width 12 height 12
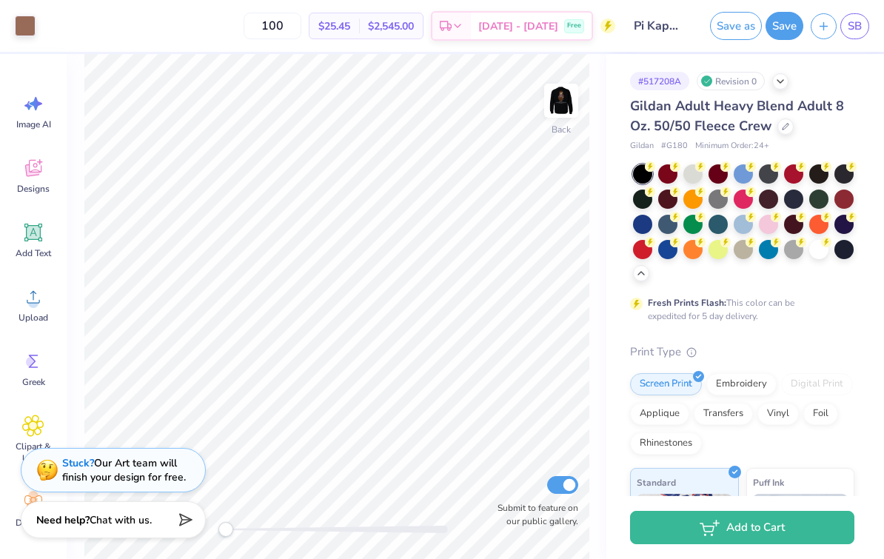
click at [689, 173] on div at bounding box center [692, 173] width 19 height 19
click at [795, 253] on div at bounding box center [793, 249] width 19 height 19
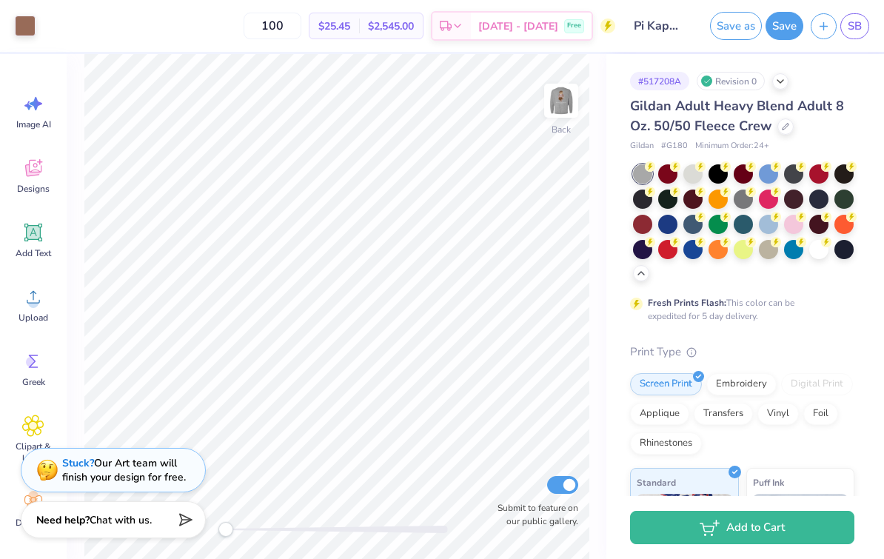
click at [702, 175] on div at bounding box center [692, 173] width 19 height 19
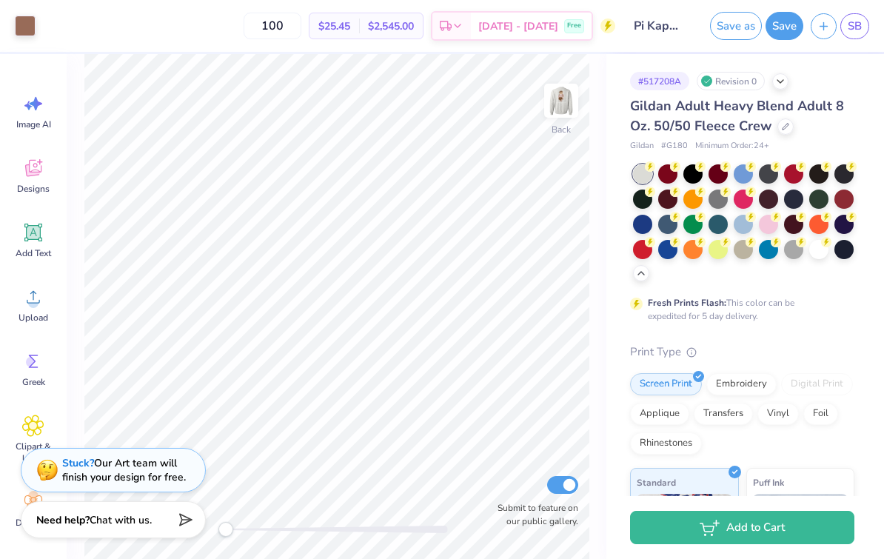
click at [570, 110] on img at bounding box center [561, 101] width 30 height 30
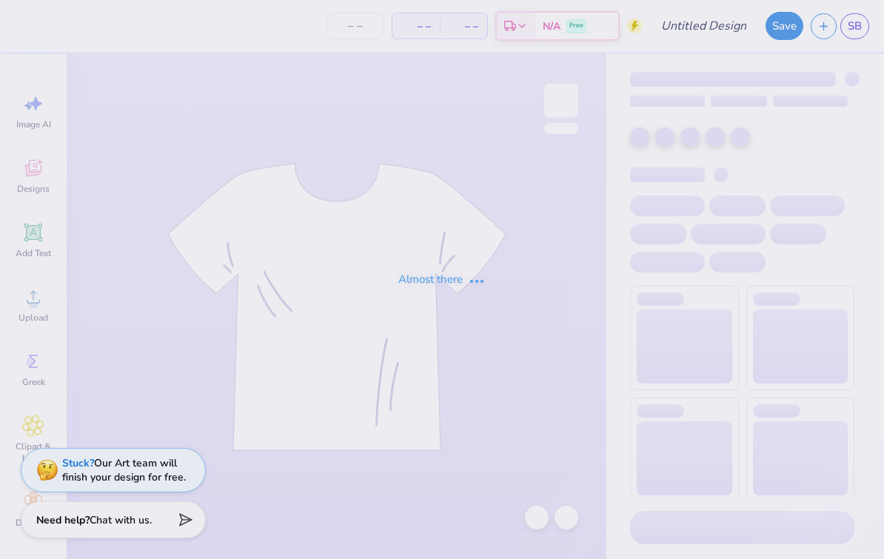
type input "Pi Kappa Epsilon crews"
type input "100"
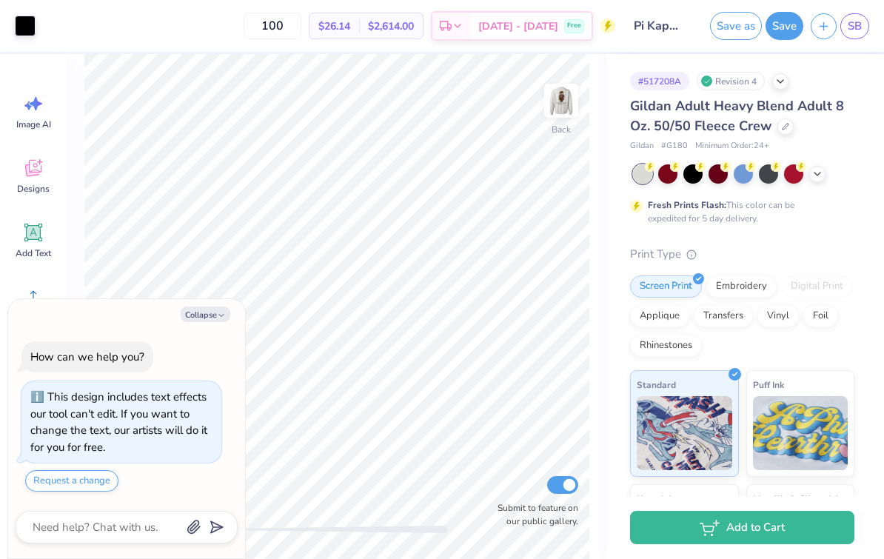
click at [211, 322] on button "Collapse" at bounding box center [206, 315] width 50 height 16
type textarea "x"
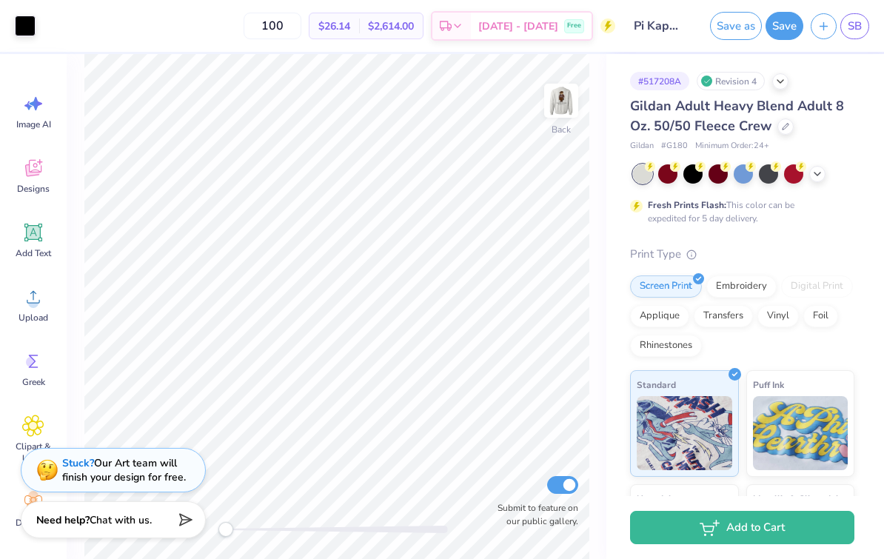
click at [568, 114] on img at bounding box center [561, 101] width 30 height 30
click at [570, 110] on img at bounding box center [561, 101] width 30 height 30
click at [558, 101] on img at bounding box center [561, 101] width 30 height 30
click at [566, 115] on img at bounding box center [561, 101] width 30 height 30
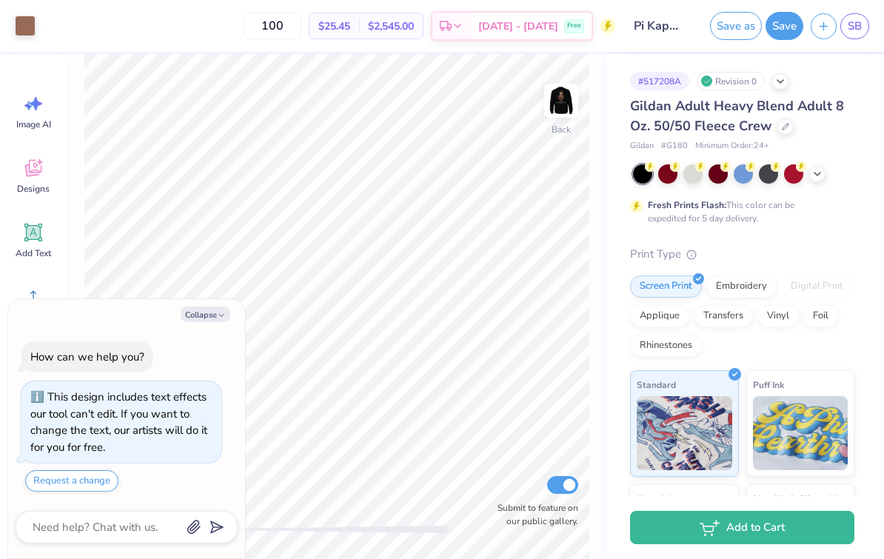
click at [27, 24] on div at bounding box center [25, 26] width 21 height 21
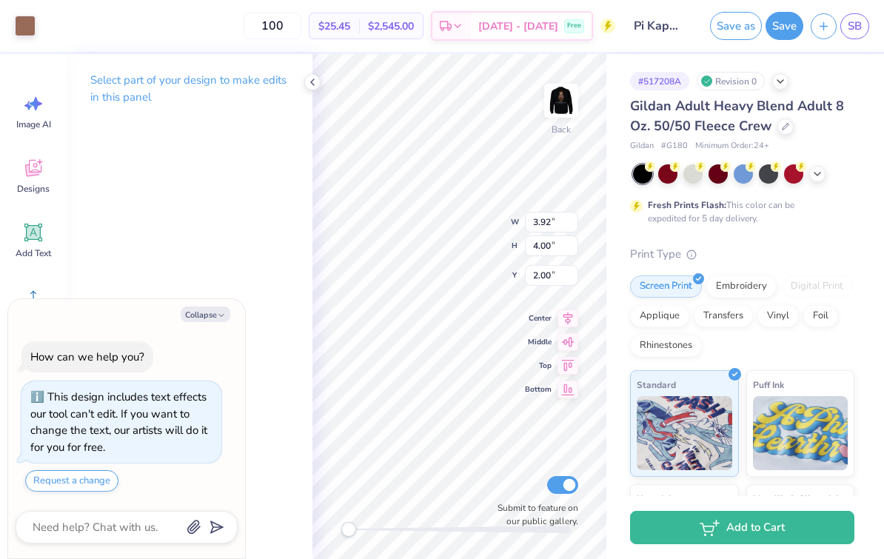
click at [854, 17] on link "SB" at bounding box center [854, 26] width 29 height 26
type textarea "x"
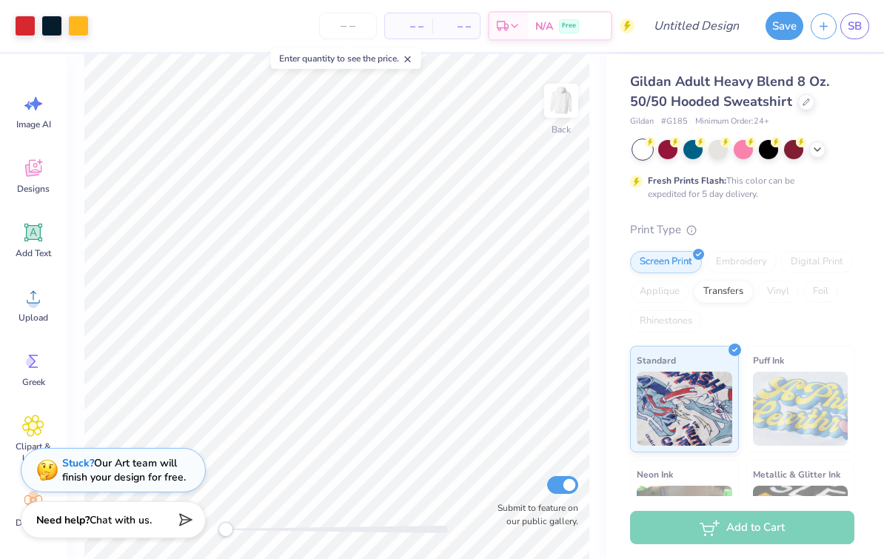
click at [668, 152] on div at bounding box center [667, 149] width 19 height 19
click at [769, 152] on div at bounding box center [768, 149] width 19 height 19
click at [815, 153] on icon at bounding box center [817, 150] width 12 height 12
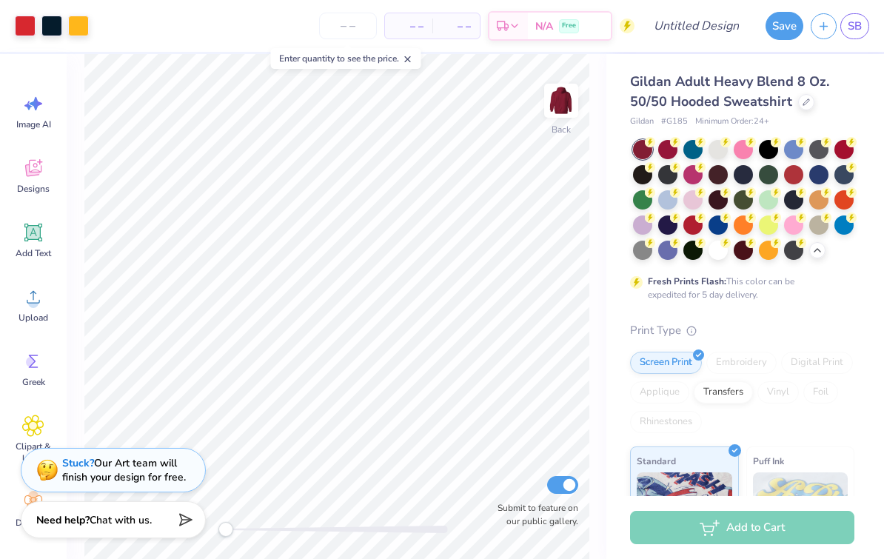
click at [798, 175] on div at bounding box center [793, 174] width 19 height 19
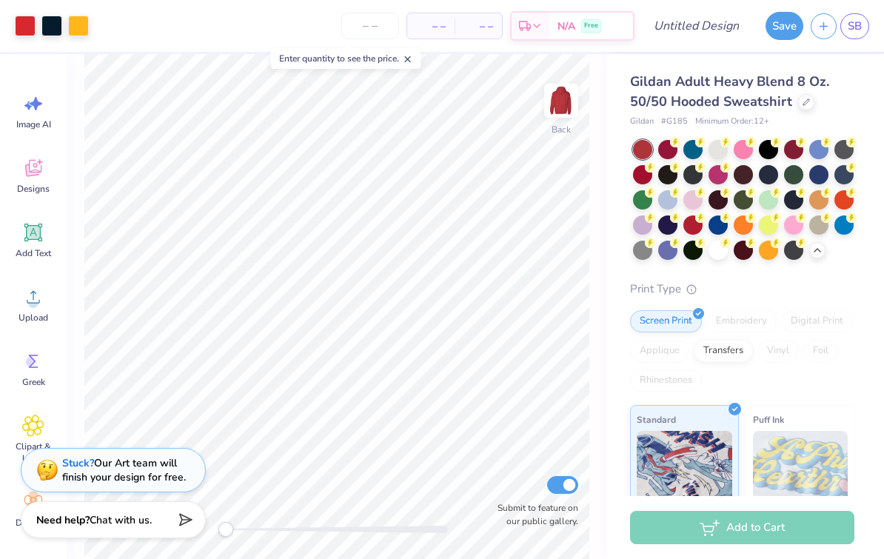
click at [699, 224] on div at bounding box center [692, 224] width 19 height 19
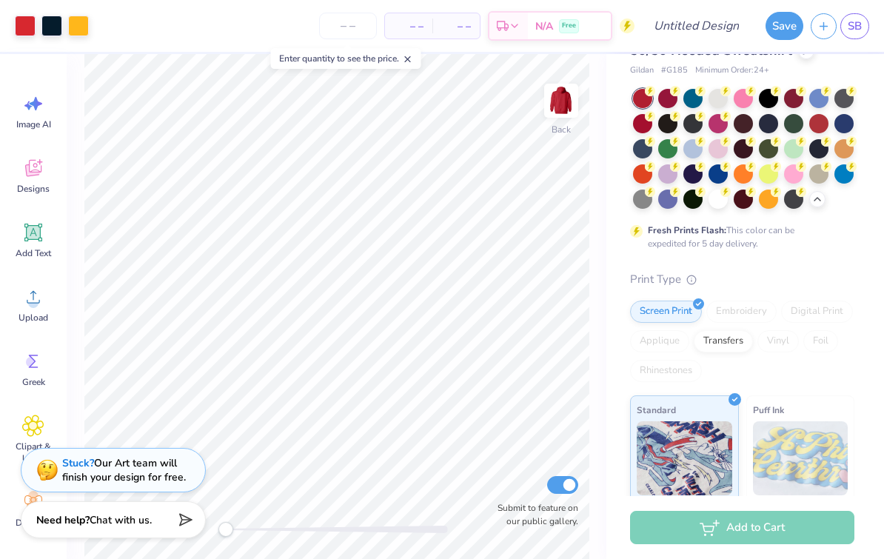
scroll to position [50, 0]
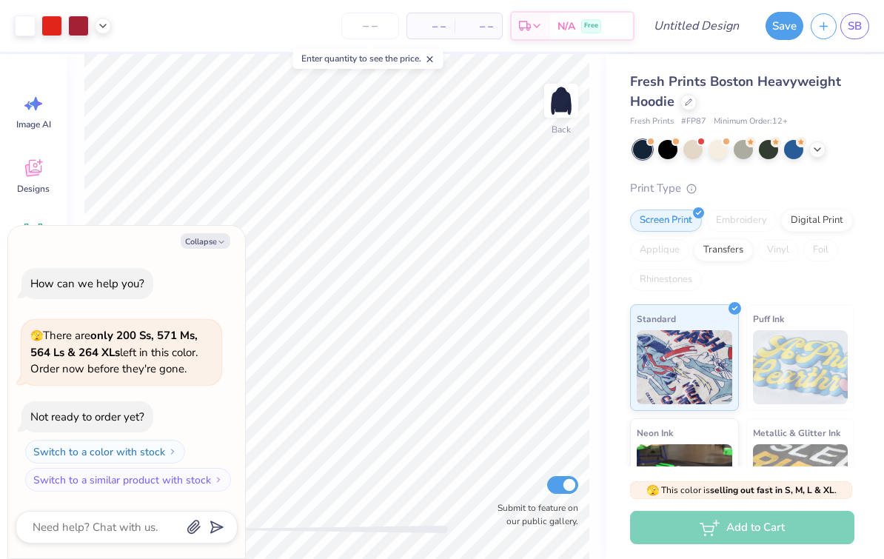
click at [207, 240] on button "Collapse" at bounding box center [206, 241] width 50 height 16
type textarea "x"
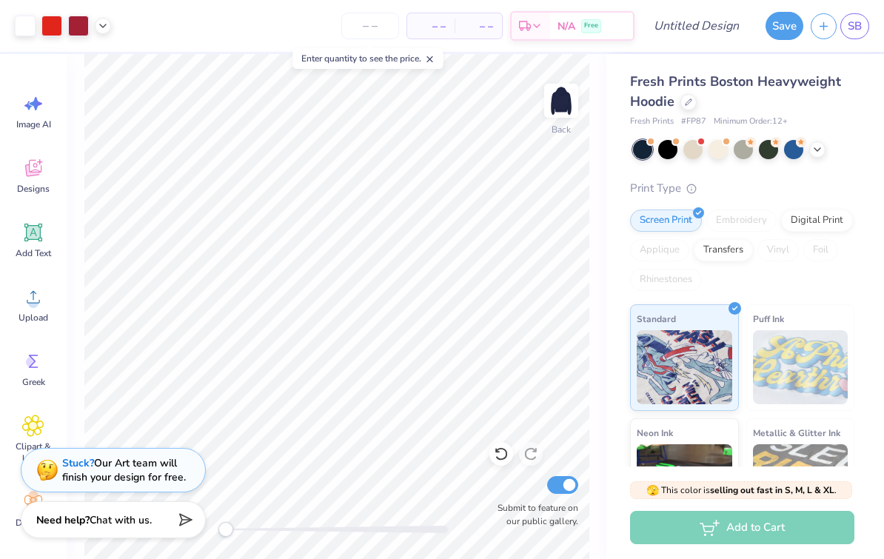
click at [48, 232] on div "Add Text" at bounding box center [33, 240] width 53 height 56
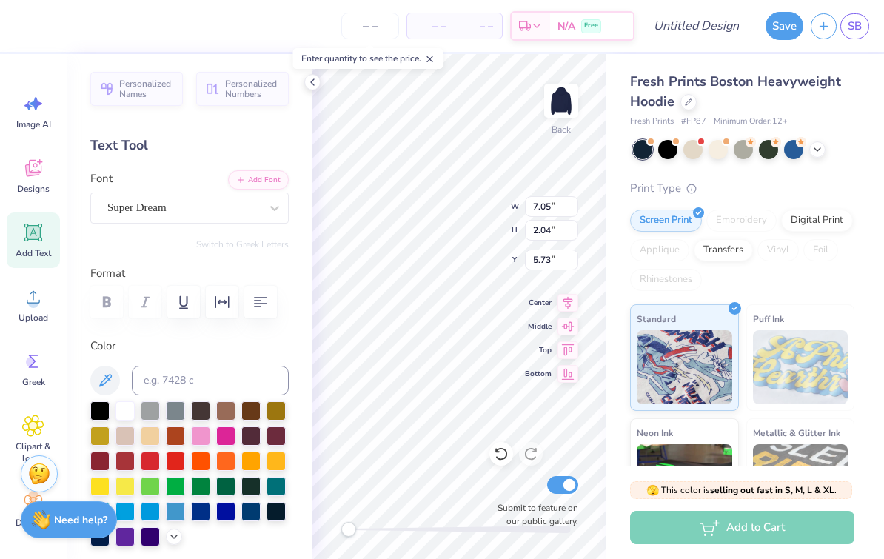
scroll to position [1, 1]
type textarea "T"
type input "12.32"
type input "6.15"
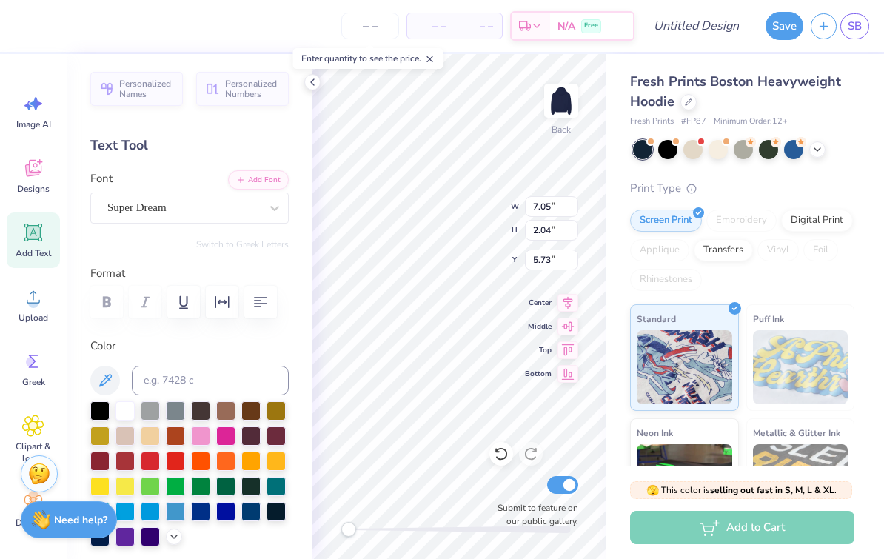
type input "3.09"
type input "1.77"
type input "2.03"
type input "5.73"
click at [555, 115] on img at bounding box center [561, 101] width 30 height 30
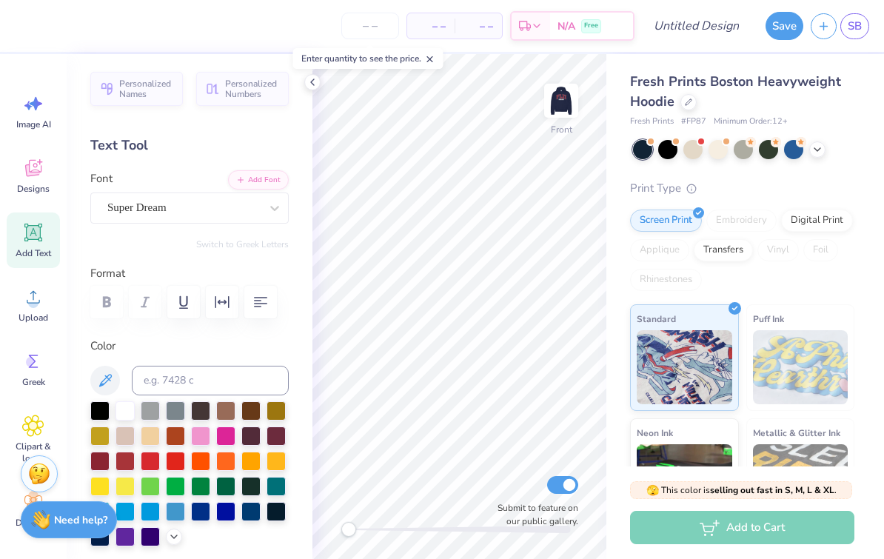
click at [562, 104] on img at bounding box center [561, 101] width 30 height 30
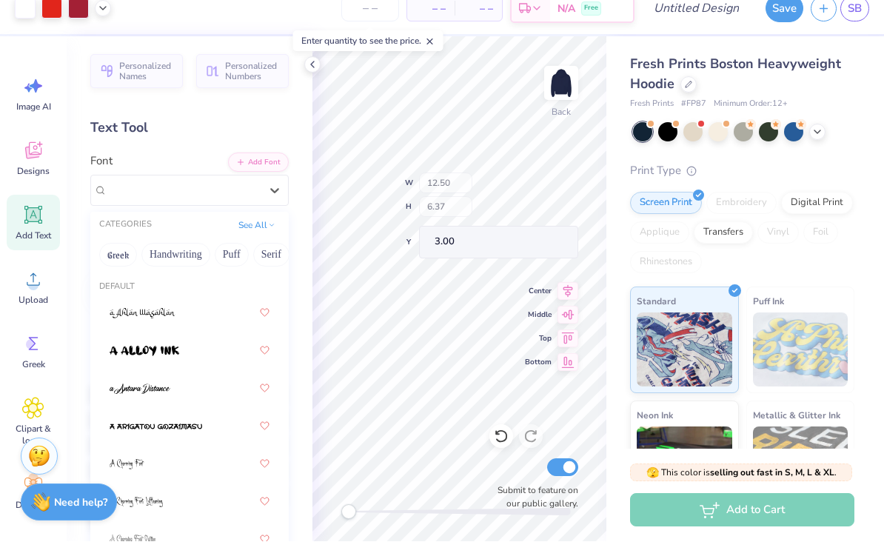
click at [314, 76] on icon at bounding box center [313, 82] width 12 height 12
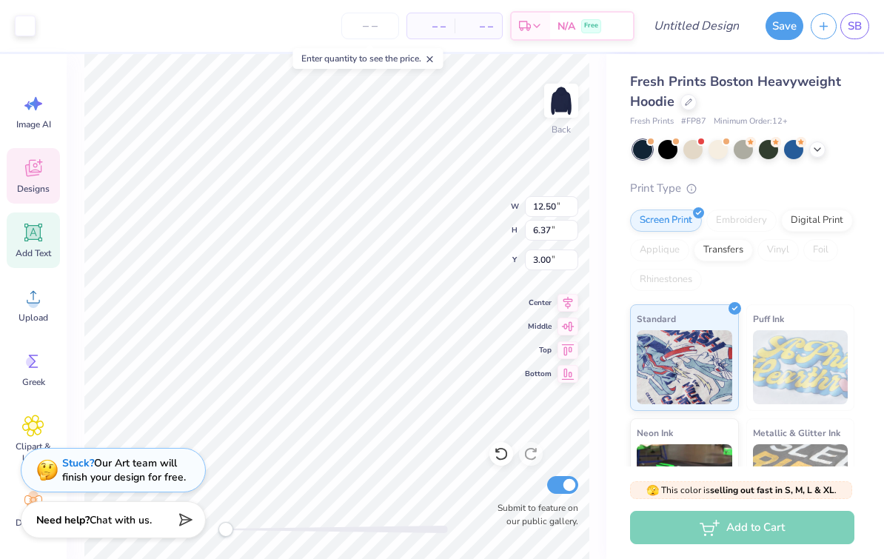
click at [33, 361] on circle at bounding box center [31, 362] width 10 height 10
